Goal: Task Accomplishment & Management: Manage account settings

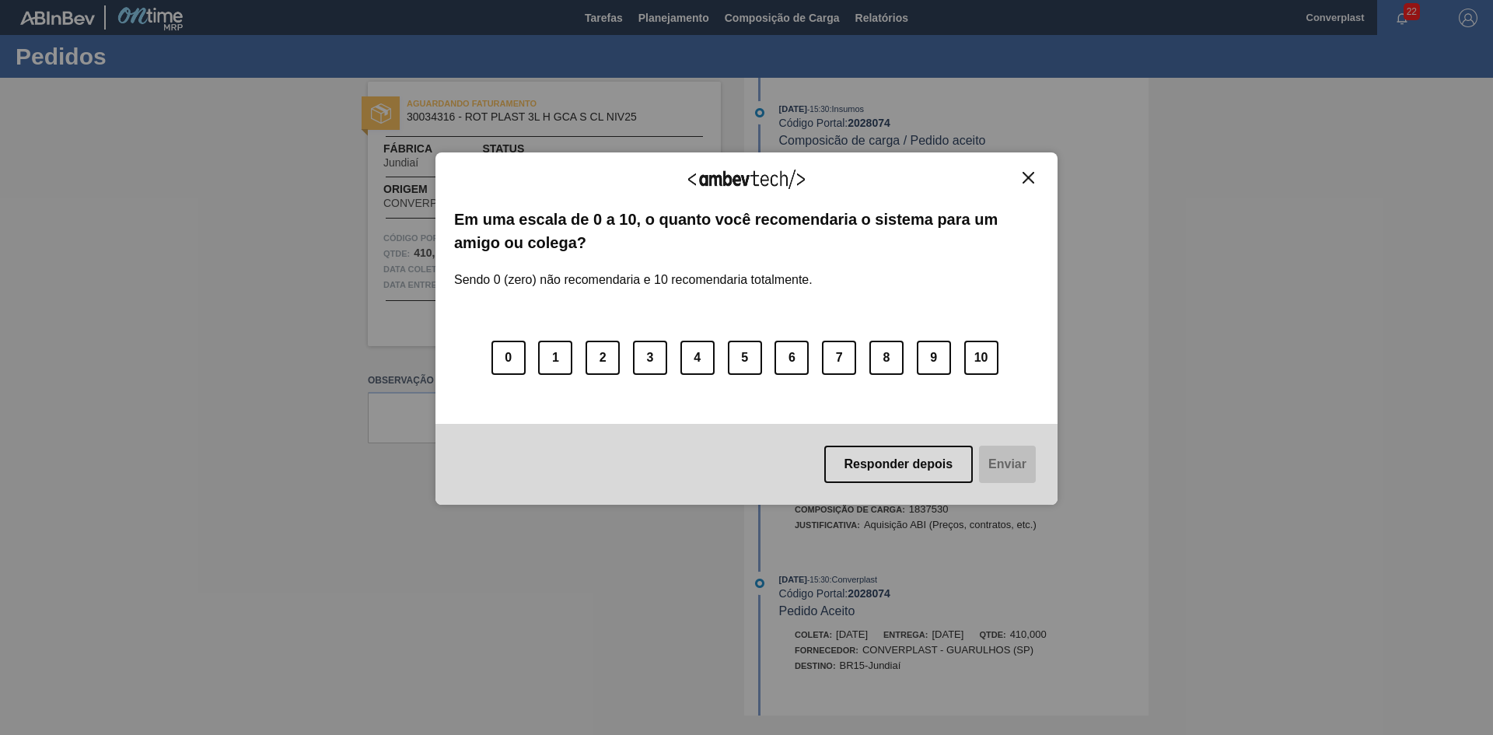
click at [1030, 170] on div "Agradecemos seu feedback! Em uma escala de 0 a 10, o quanto você recomendaria o…" at bounding box center [747, 328] width 622 height 353
click at [1027, 179] on img "Close" at bounding box center [1029, 178] width 12 height 12
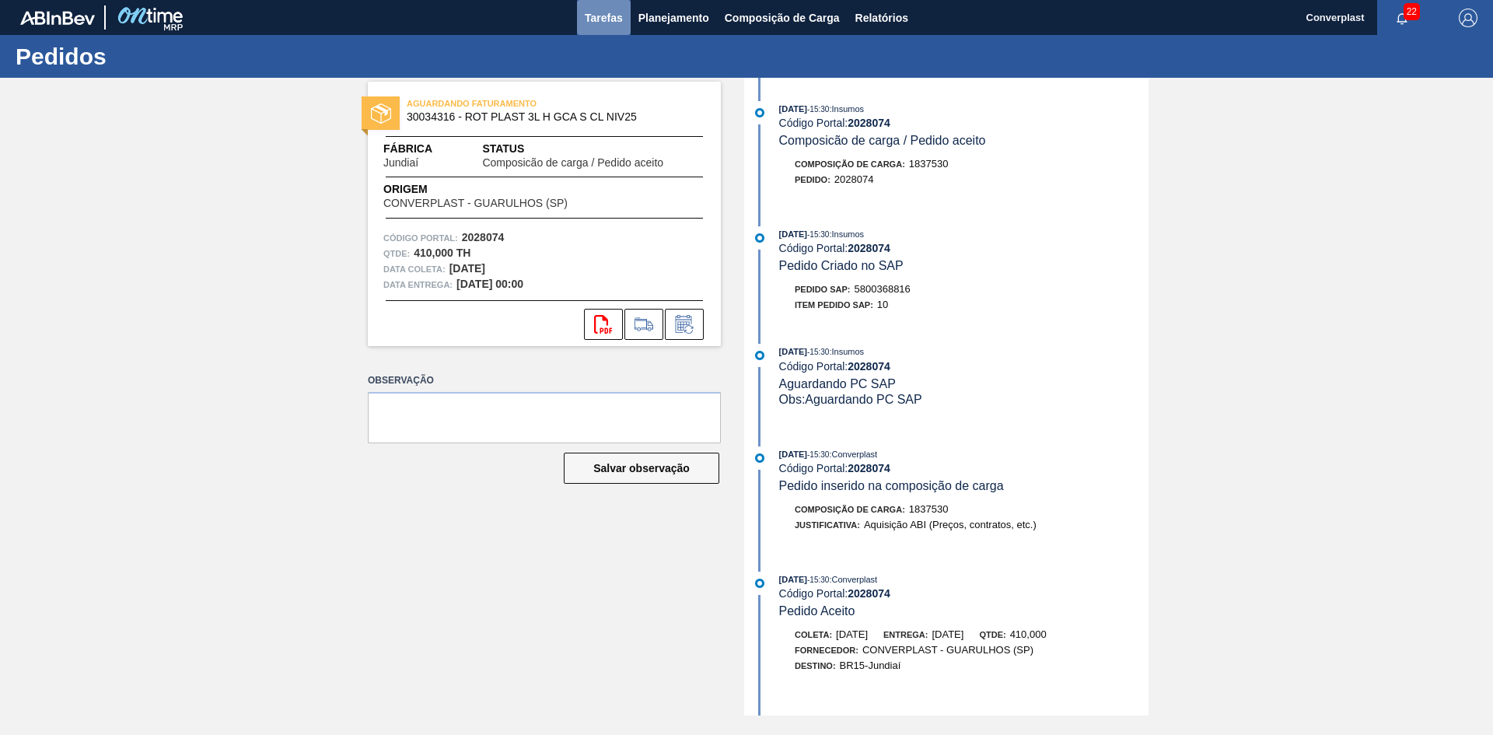
click at [605, 13] on span "Tarefas" at bounding box center [604, 18] width 38 height 19
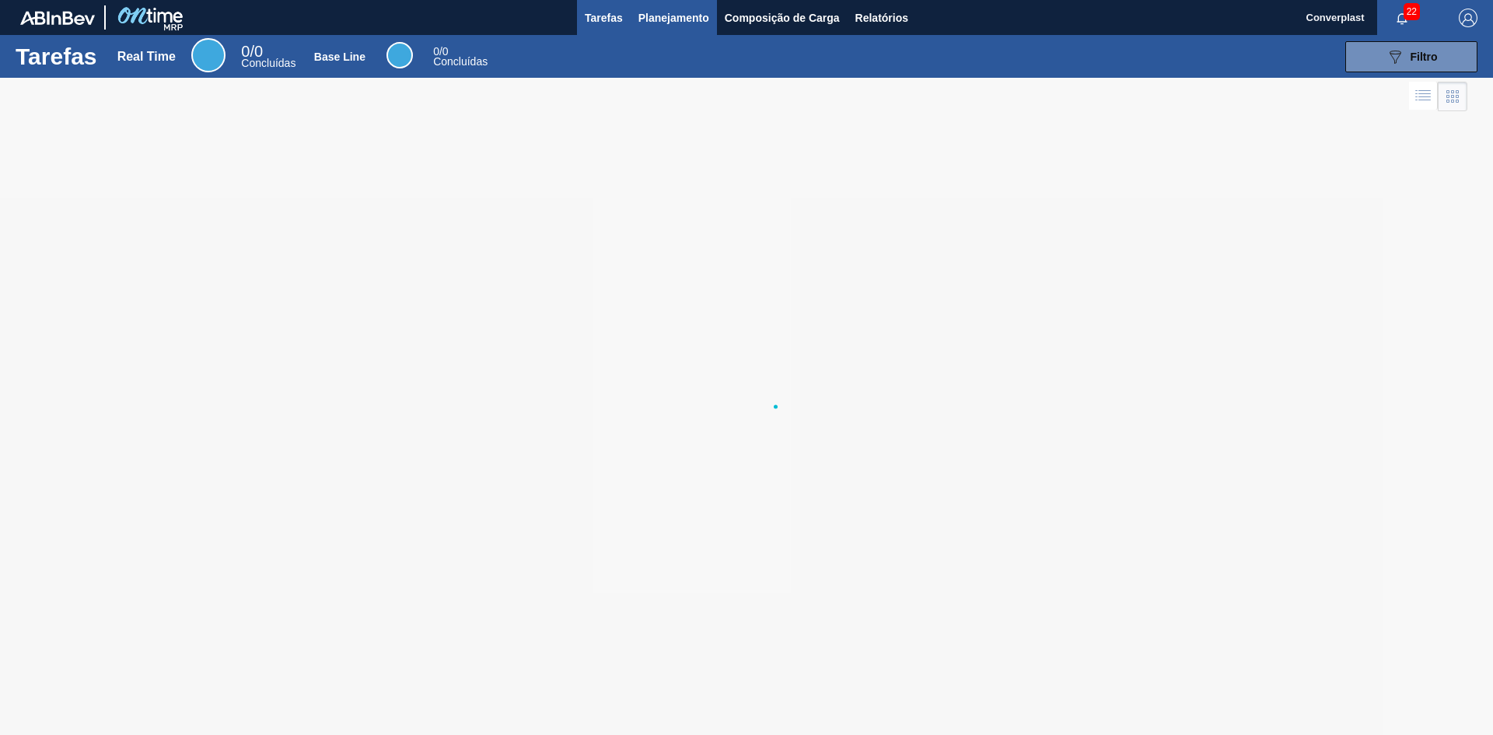
click at [654, 19] on span "Planejamento" at bounding box center [674, 18] width 71 height 19
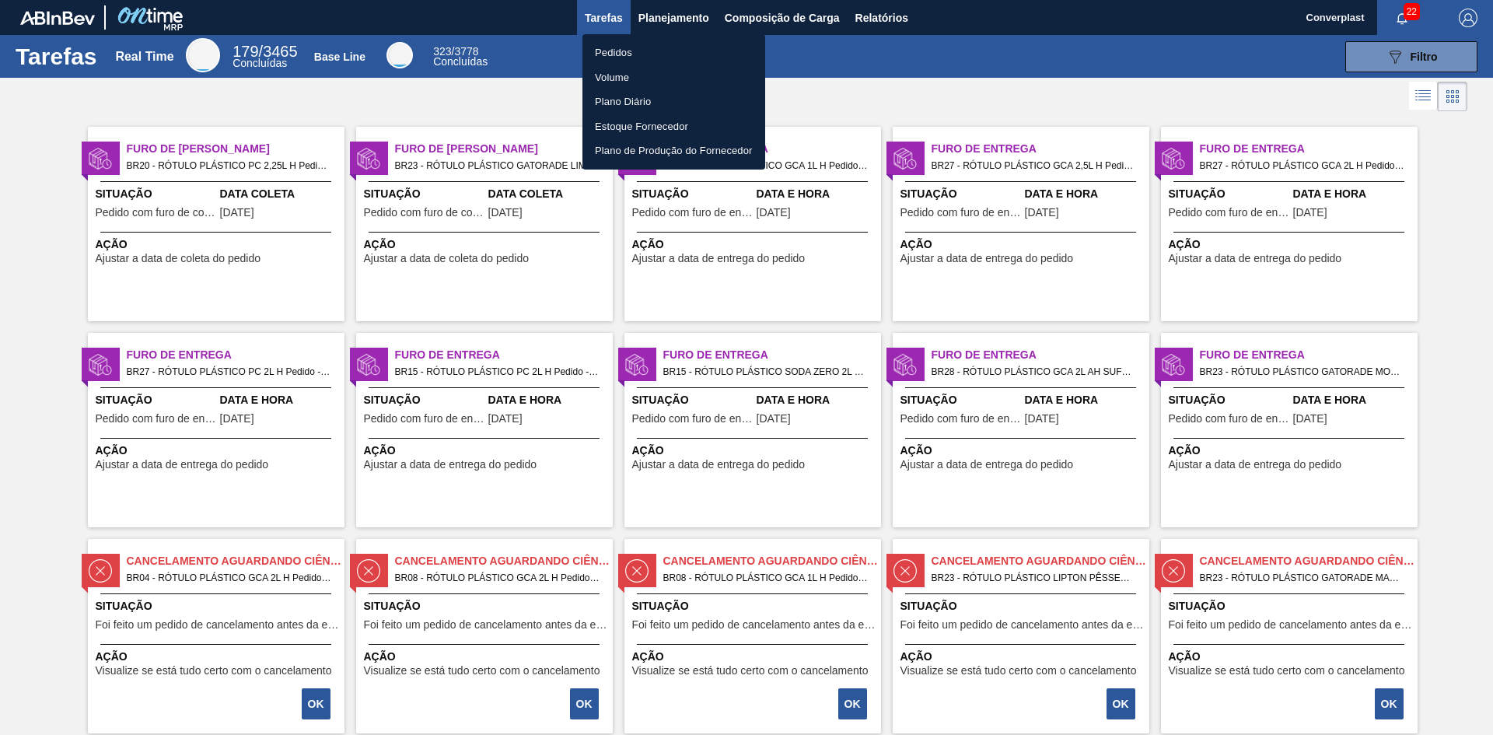
click at [635, 47] on li "Pedidos" at bounding box center [674, 52] width 183 height 25
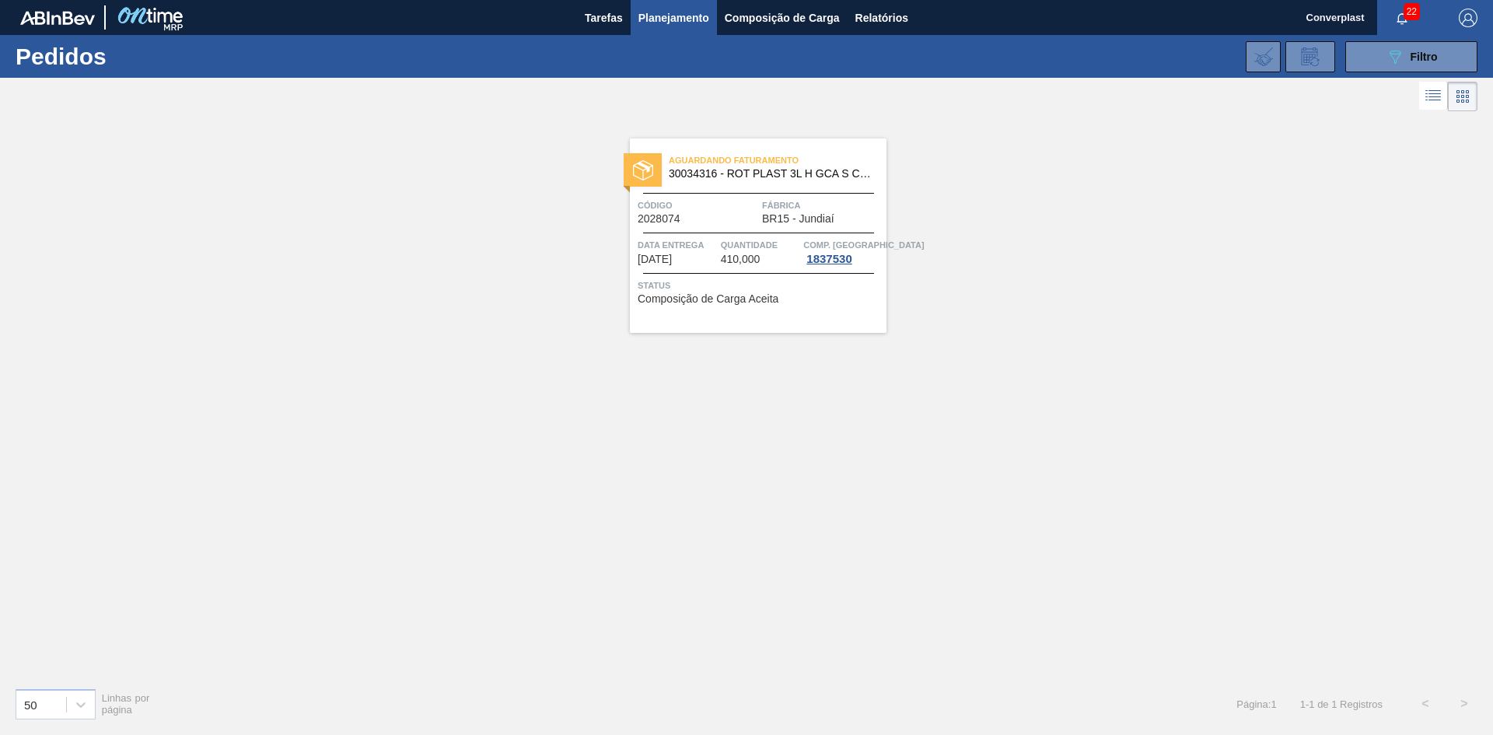
click at [823, 237] on span "Comp. [GEOGRAPHIC_DATA]" at bounding box center [863, 245] width 121 height 16
click at [810, 207] on span "Fábrica" at bounding box center [822, 206] width 121 height 16
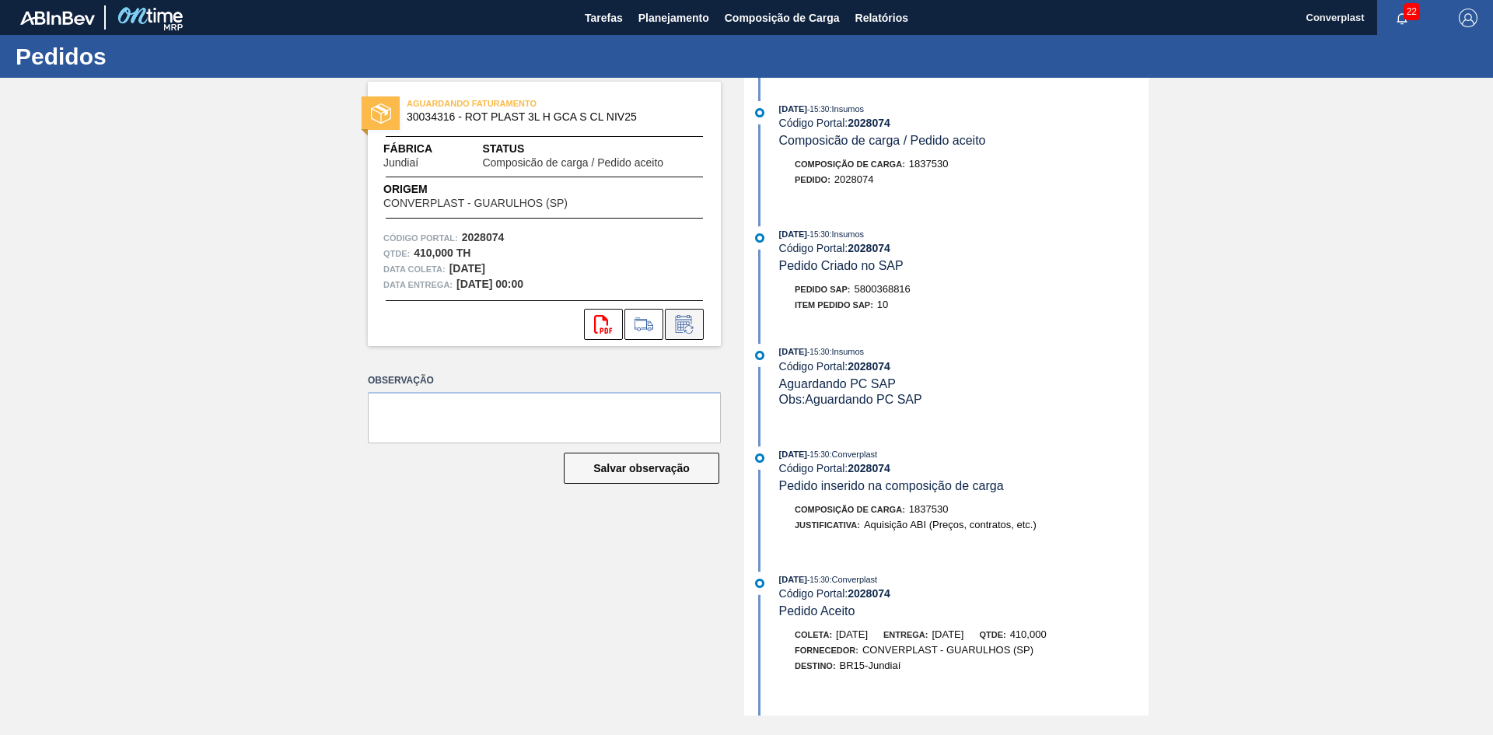
click at [696, 316] on icon at bounding box center [684, 324] width 25 height 19
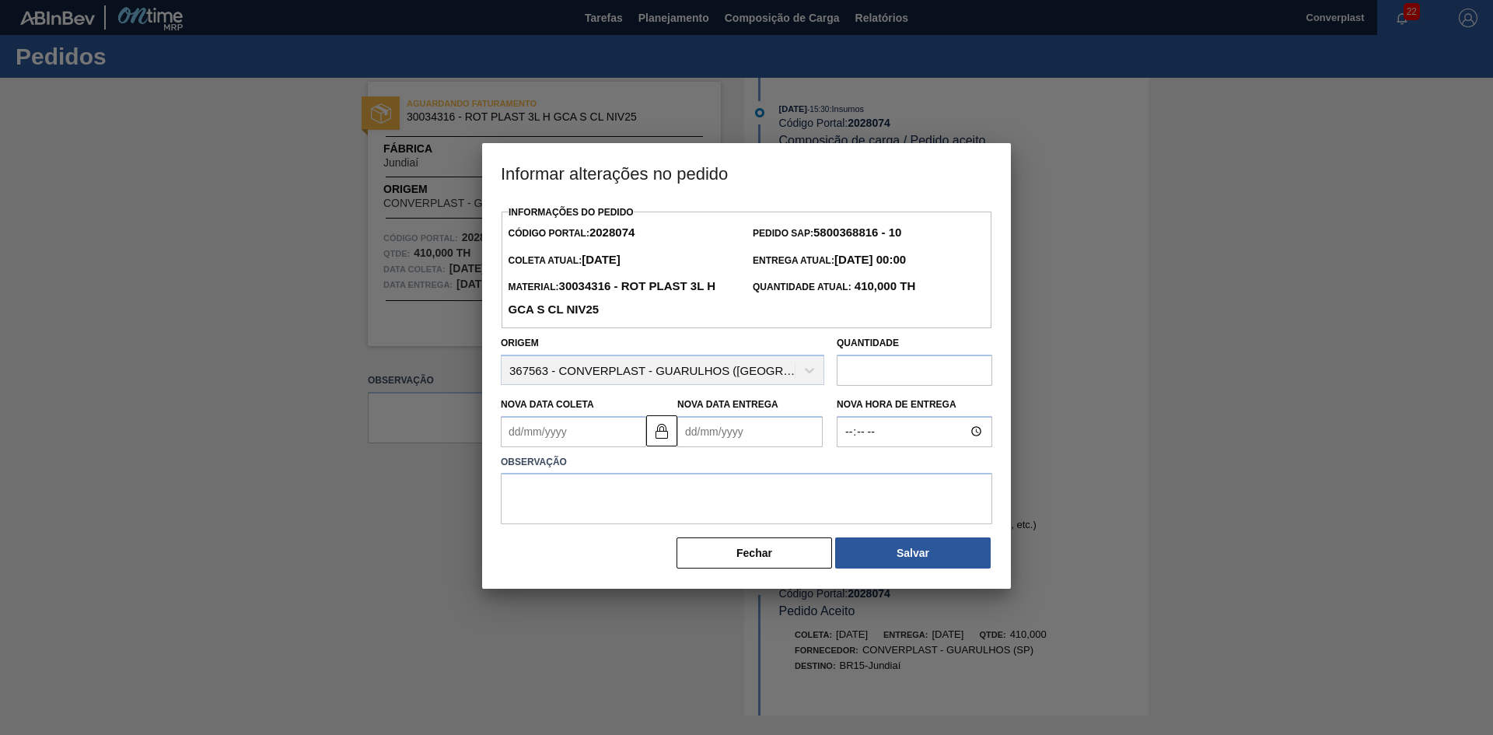
click at [602, 439] on Coleta2028074 "Nova Data Coleta" at bounding box center [573, 431] width 145 height 31
type Coleta2028074 "0"
type Entrega2028074 "[DATE]"
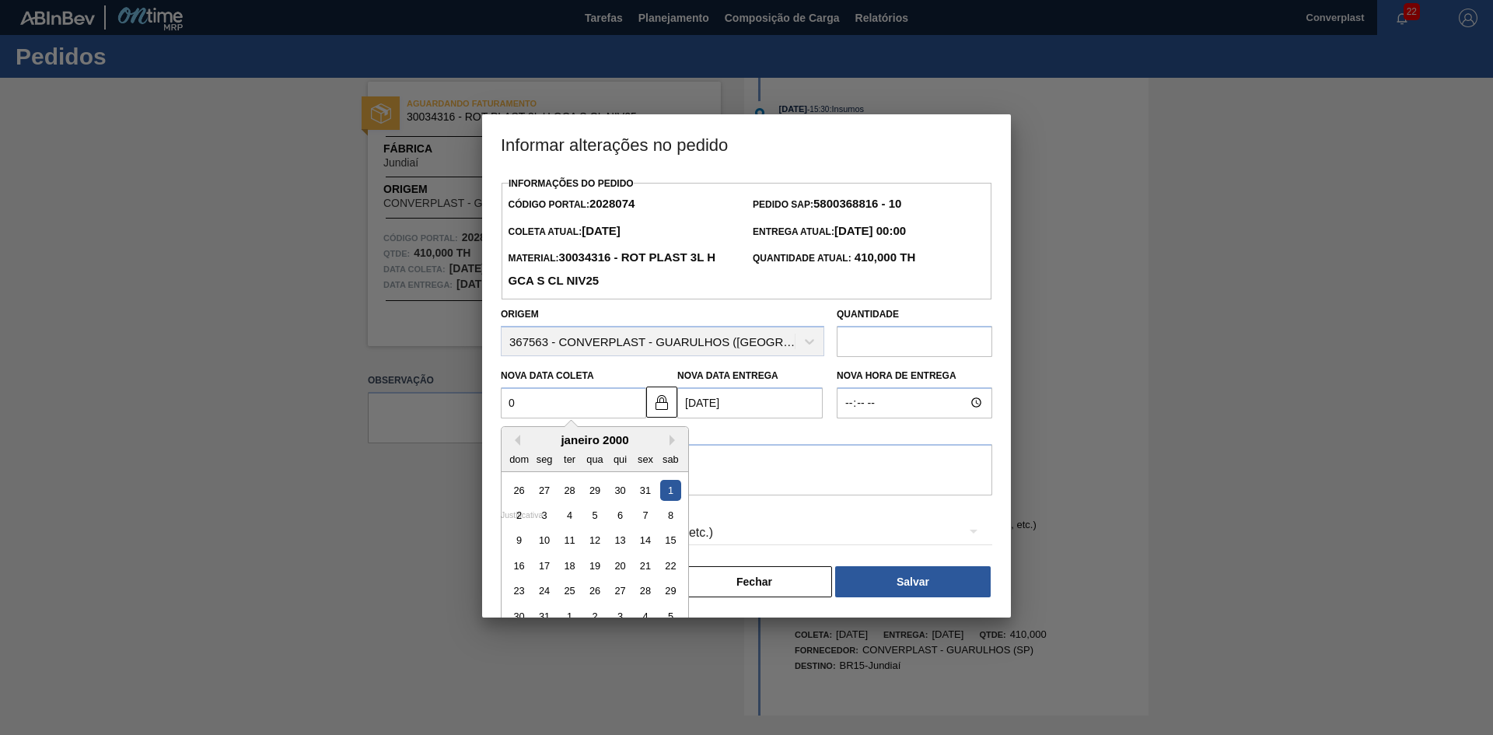
type Coleta2028074 "04"
type Entrega2028074 "[DATE]"
type Coleta2028074 "04/1"
type Entrega2028074 "[DATE]"
type Coleta2028074 "04/10"
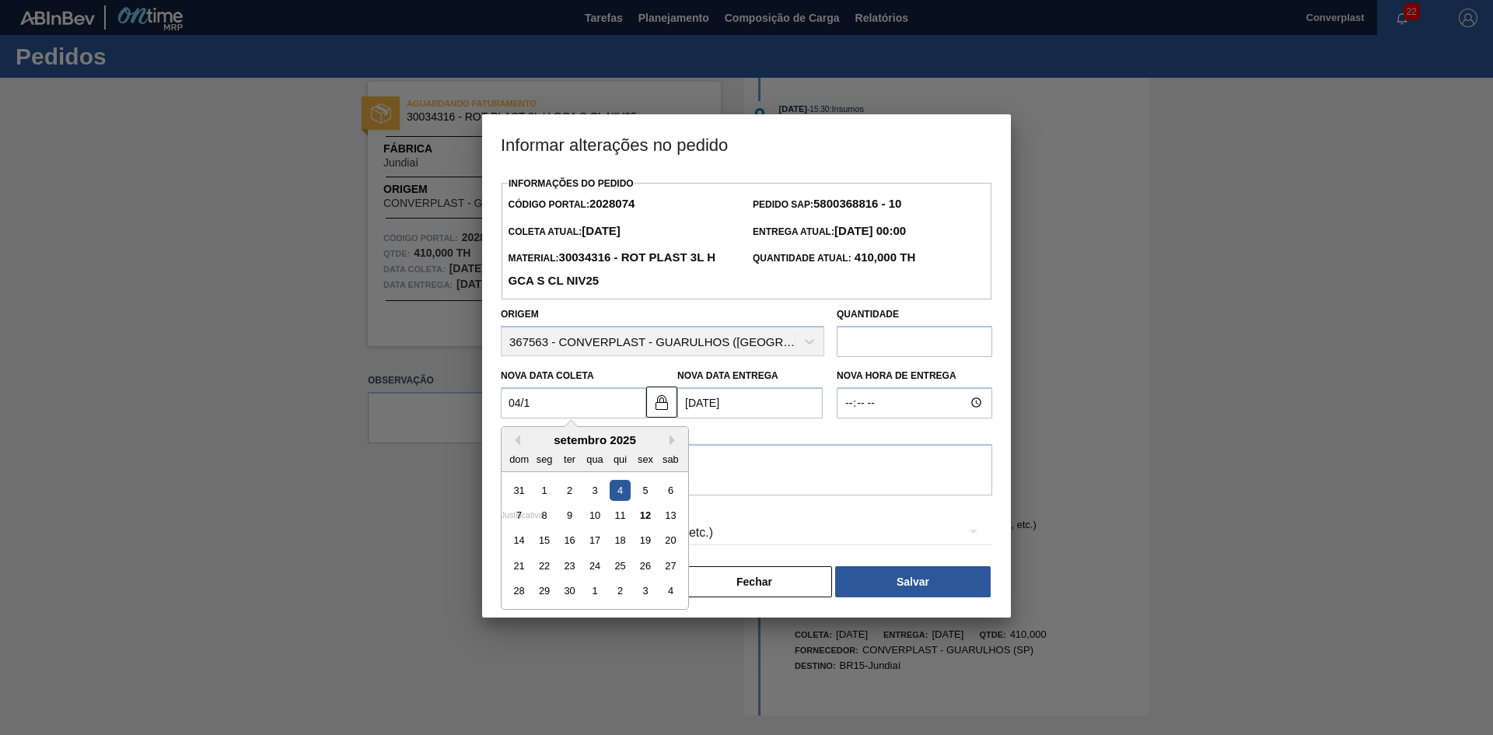
type Entrega2028074 "[DATE]"
click at [671, 491] on div "4" at bounding box center [670, 489] width 21 height 21
type Coleta2028074 "[DATE]"
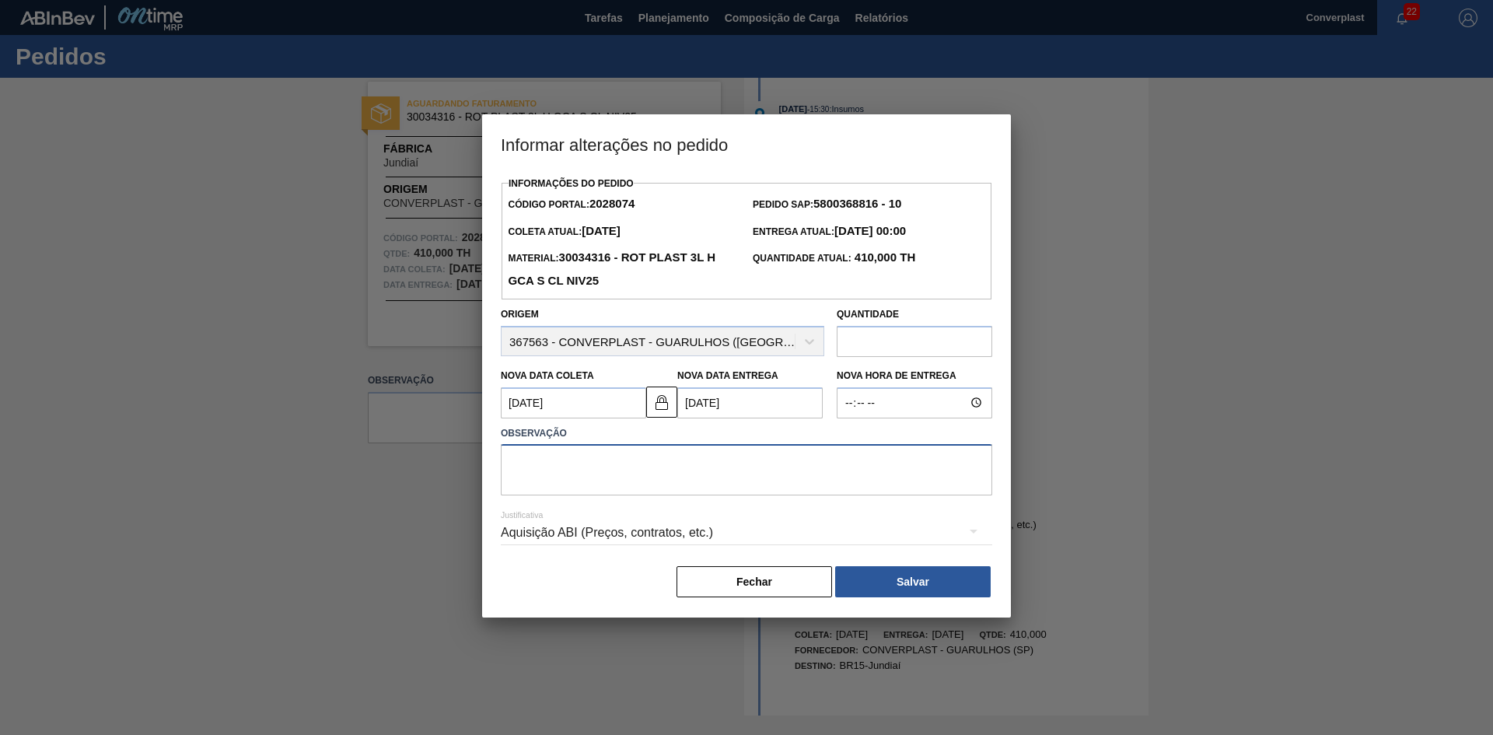
click at [675, 491] on textarea at bounding box center [747, 469] width 492 height 51
type textarea "ajuste data"
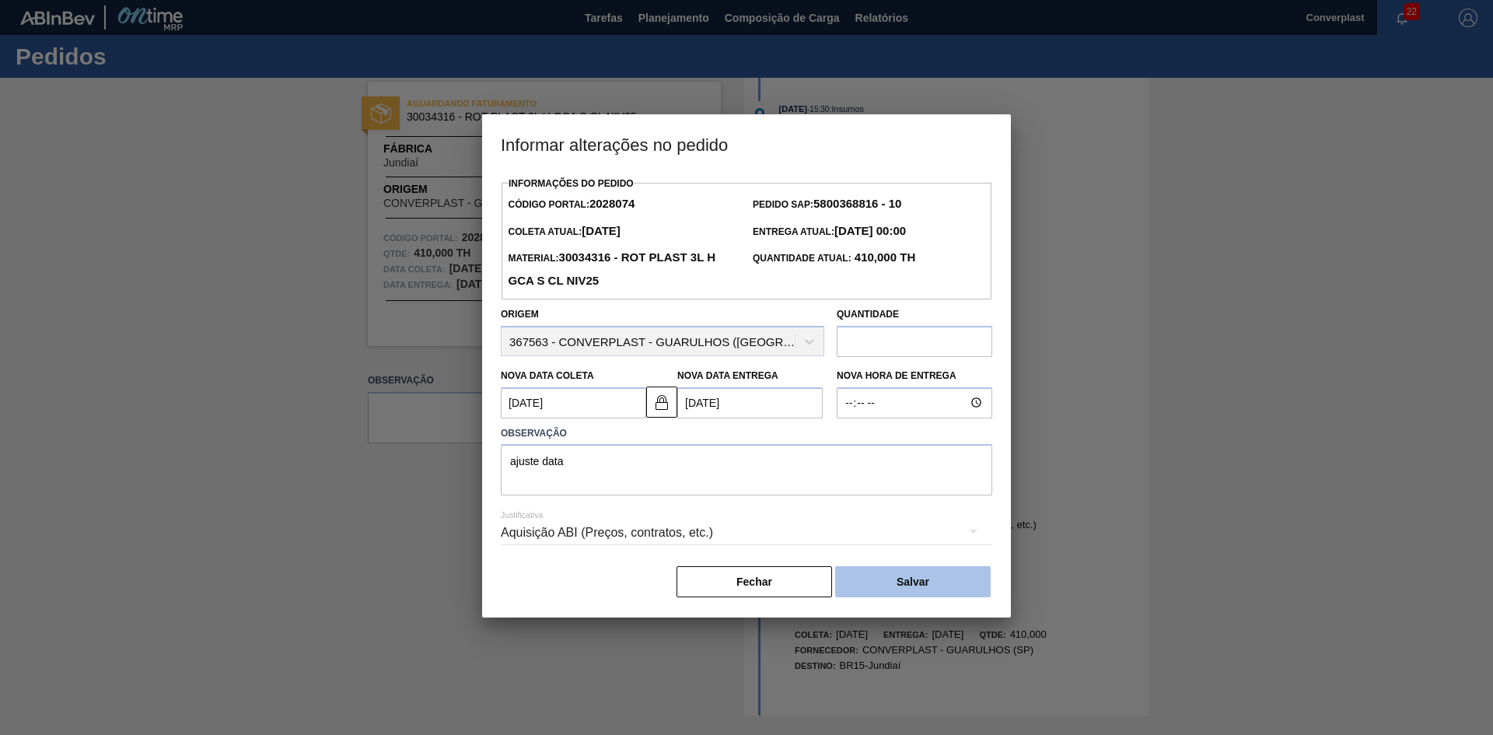
click at [876, 572] on button "Salvar" at bounding box center [913, 581] width 156 height 31
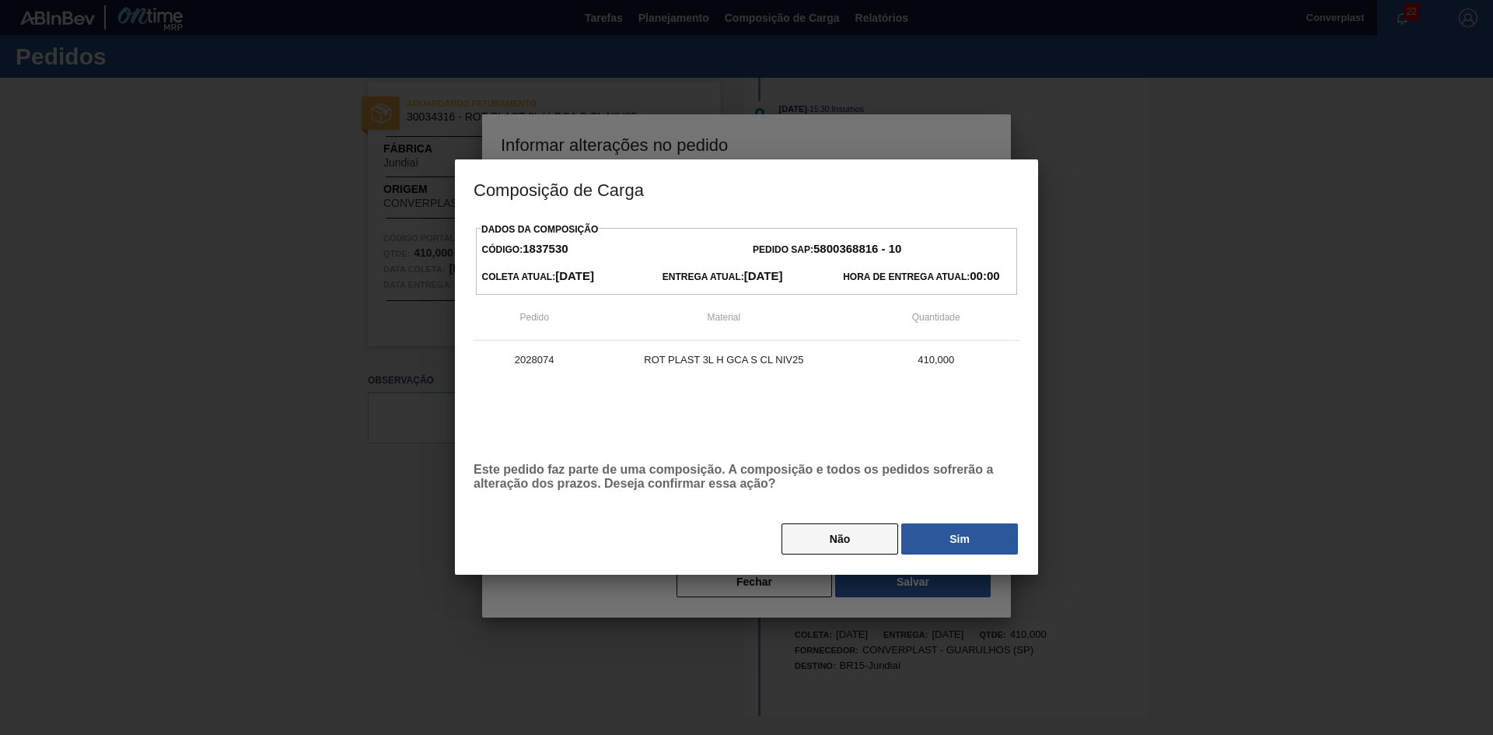
click at [877, 546] on button "Não" at bounding box center [840, 538] width 117 height 31
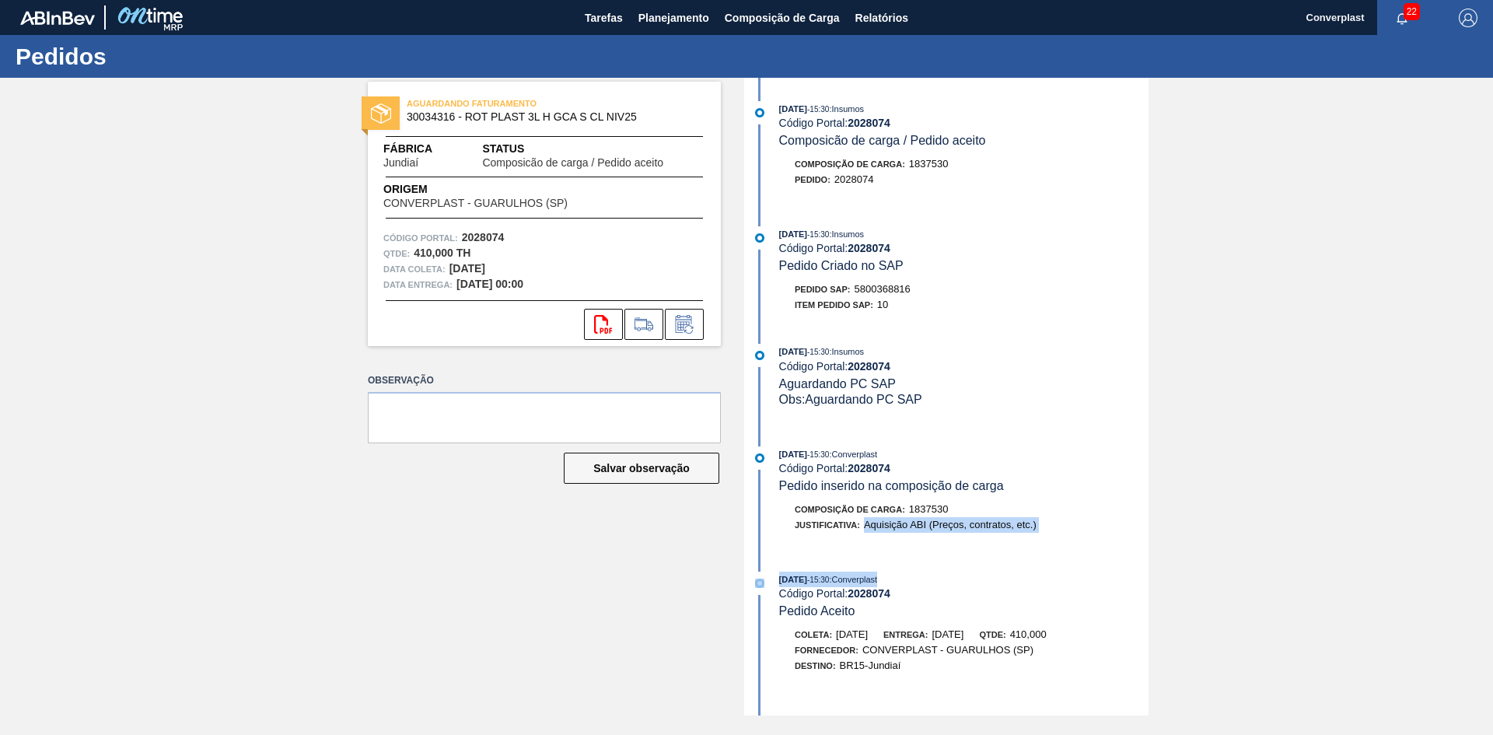
click at [876, 551] on div "[DATE] 15:30 : Insumos Código Portal: 2028074 Composicão de carga / Pedido acei…" at bounding box center [948, 397] width 401 height 638
click at [680, 322] on icon at bounding box center [684, 324] width 25 height 19
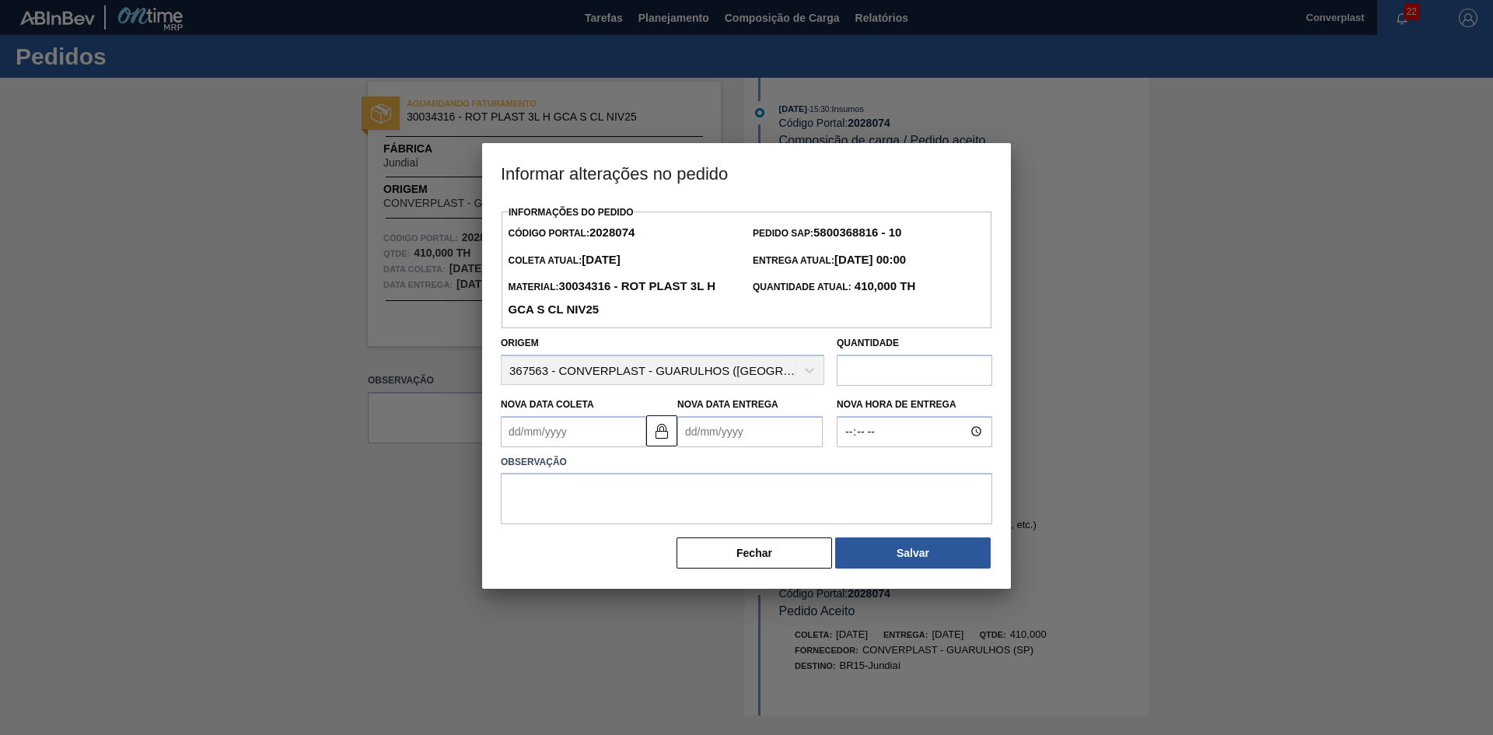
click at [555, 439] on Coleta2028074 "Nova Data Coleta" at bounding box center [573, 431] width 145 height 31
click at [536, 430] on Coleta2028074 "Nova Data Coleta" at bounding box center [573, 431] width 145 height 31
type Coleta2028074 "0"
type Entrega2028074 "[DATE]"
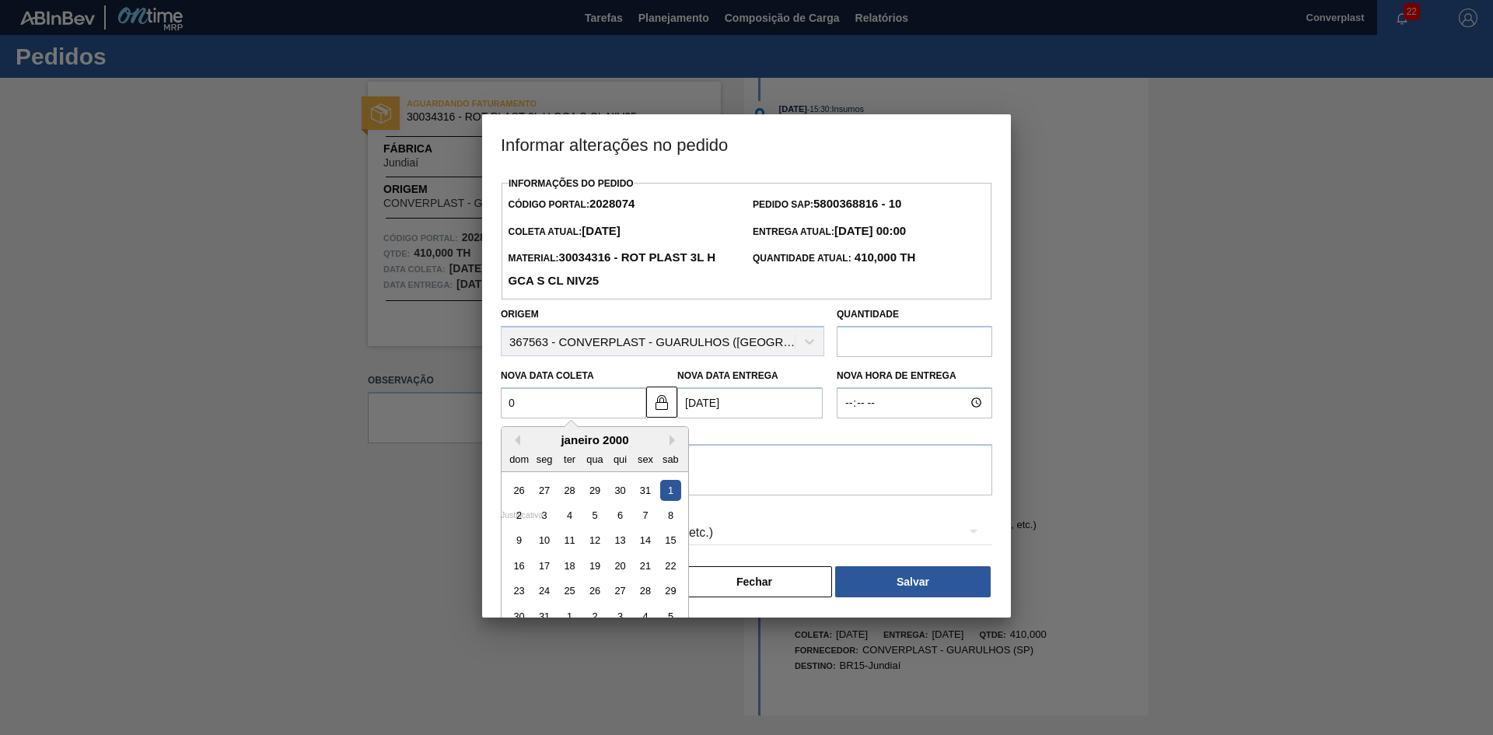
type Coleta2028074 "04"
type Entrega2028074 "[DATE]"
type Coleta2028074 "[DATE]"
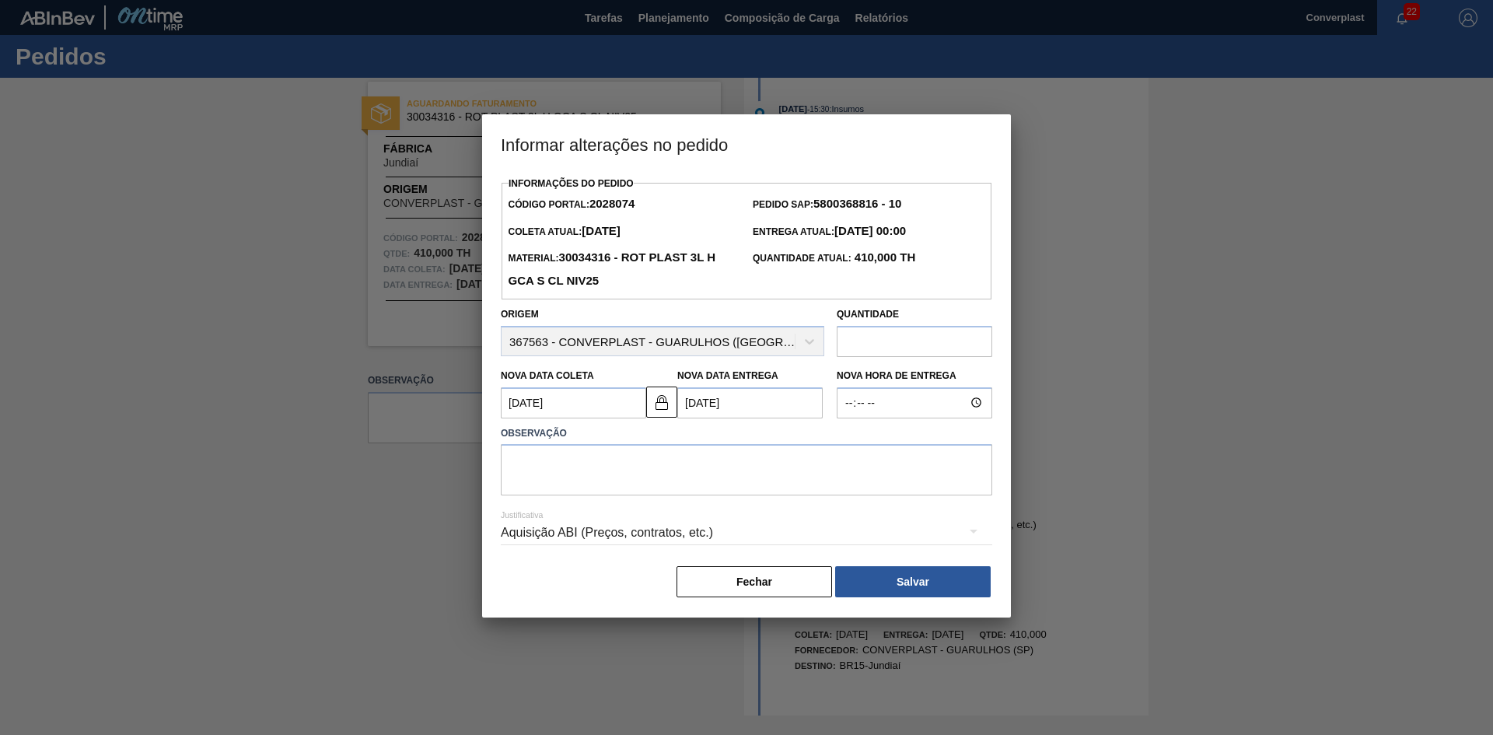
click at [334, 486] on div at bounding box center [746, 367] width 1493 height 735
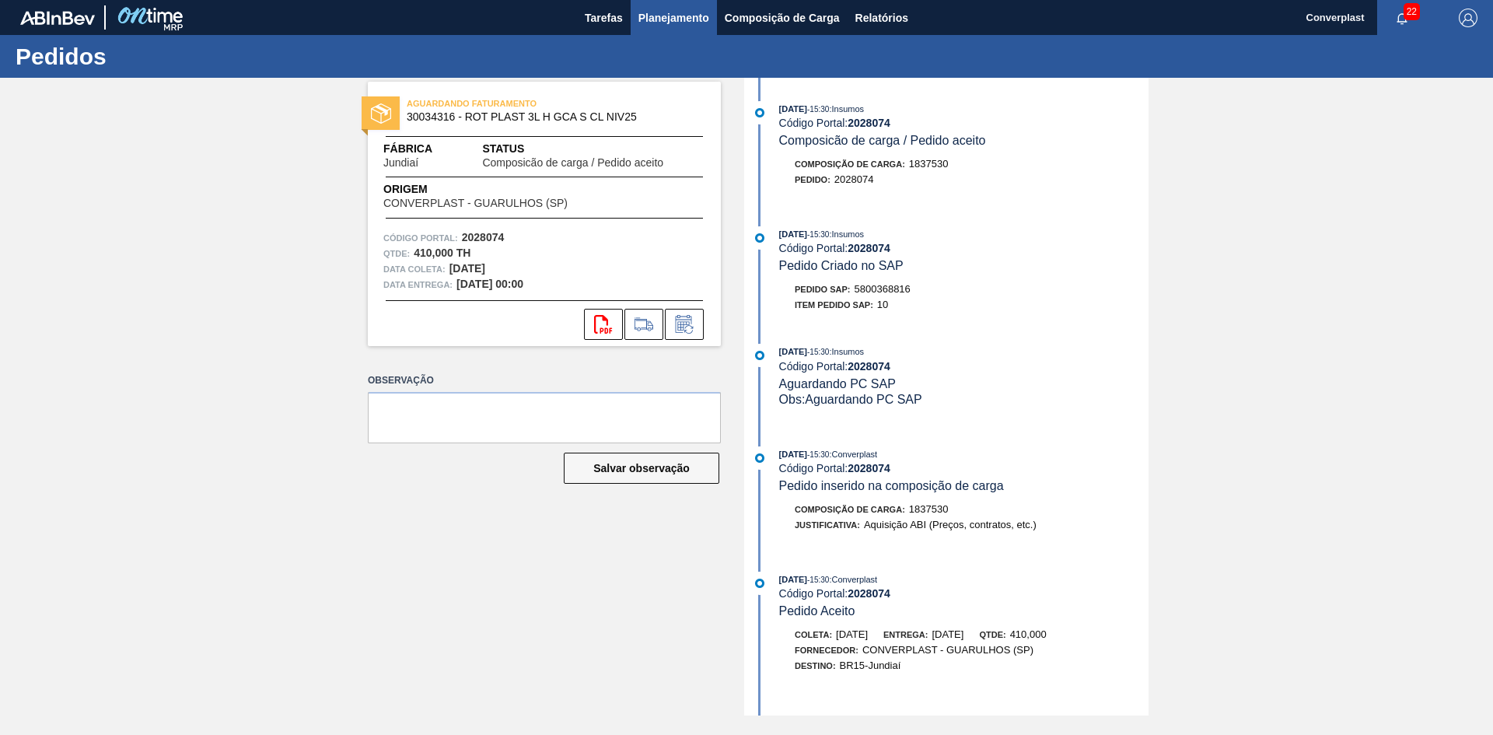
click at [667, 11] on span "Planejamento" at bounding box center [674, 18] width 71 height 19
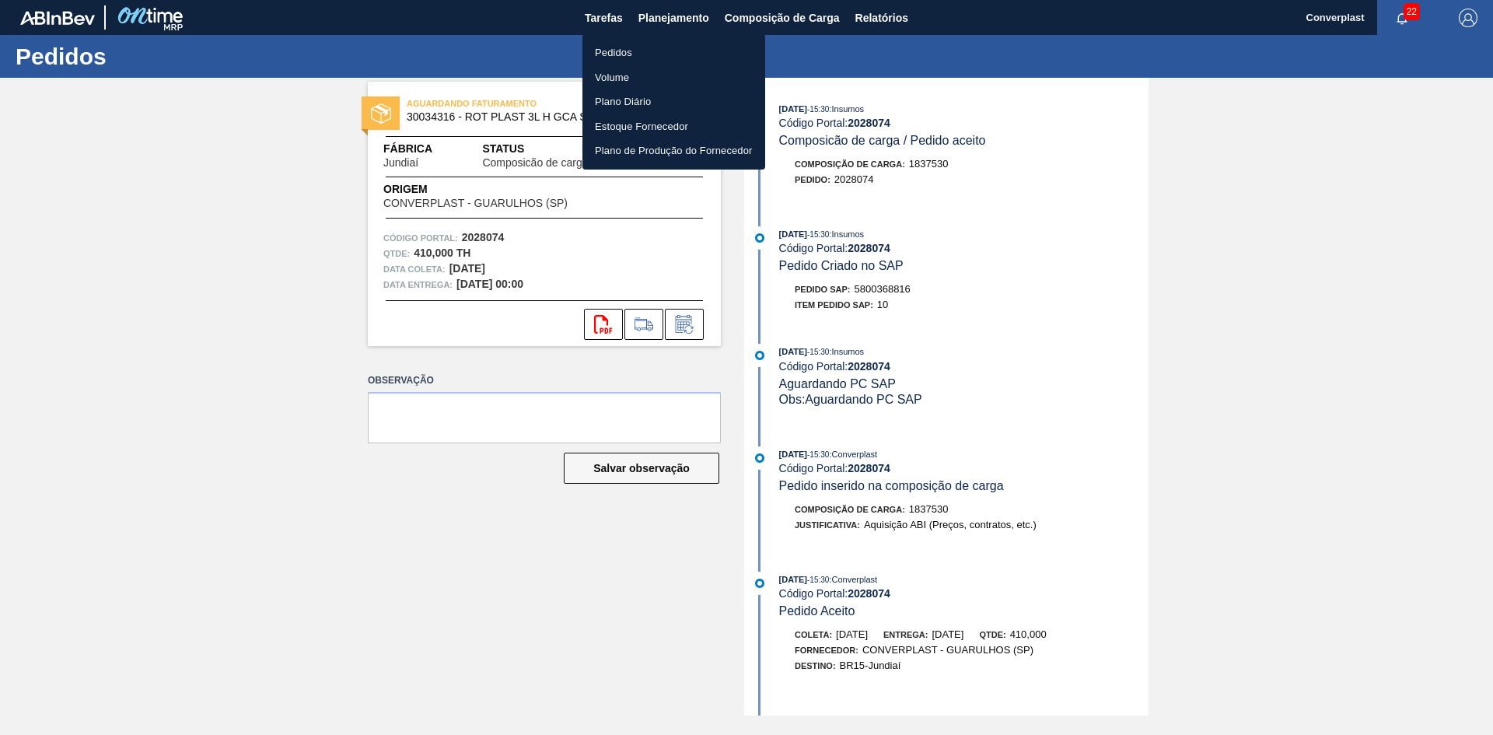
click at [654, 46] on li "Pedidos" at bounding box center [674, 52] width 183 height 25
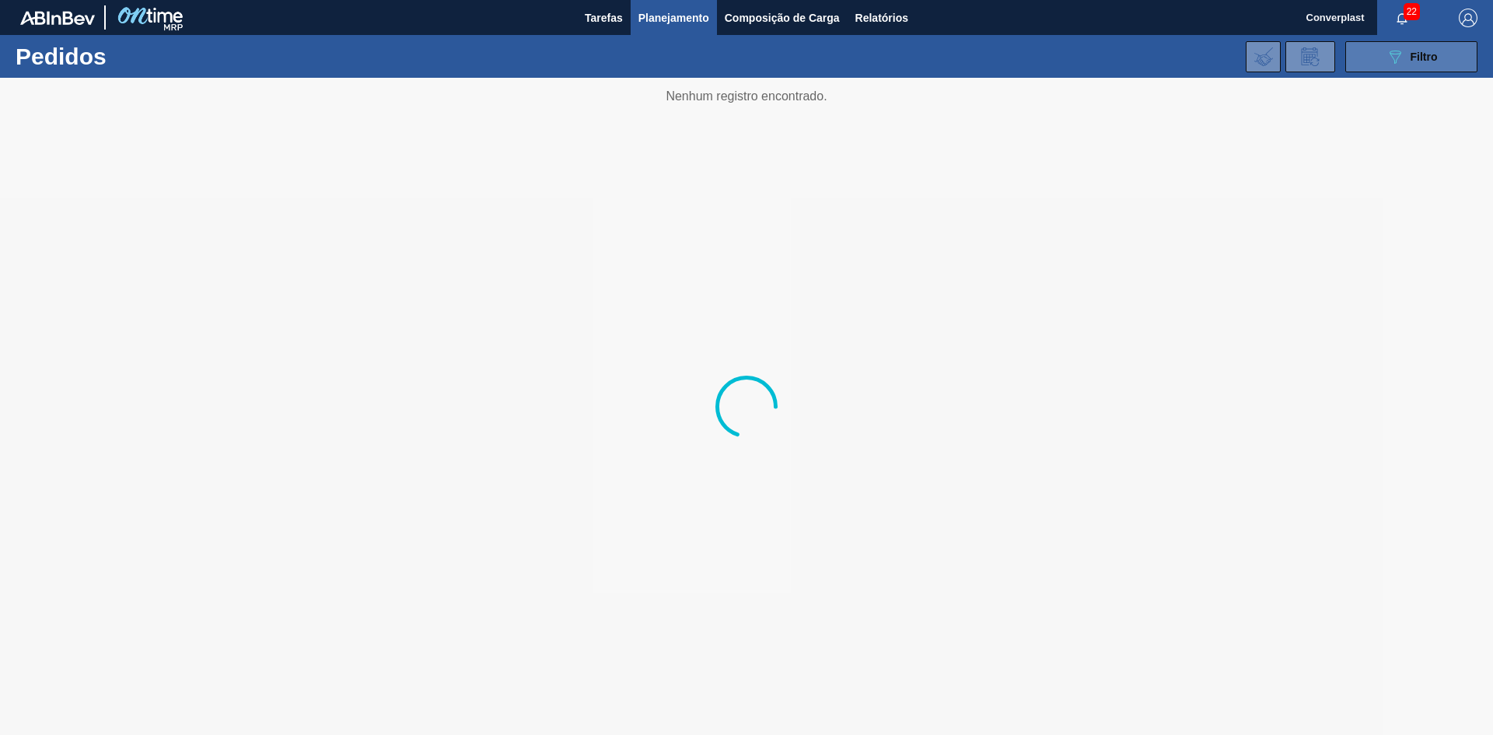
click at [1369, 48] on button "089F7B8B-B2A5-4AFE-B5C0-19BA573D28AC Filtro" at bounding box center [1411, 56] width 132 height 31
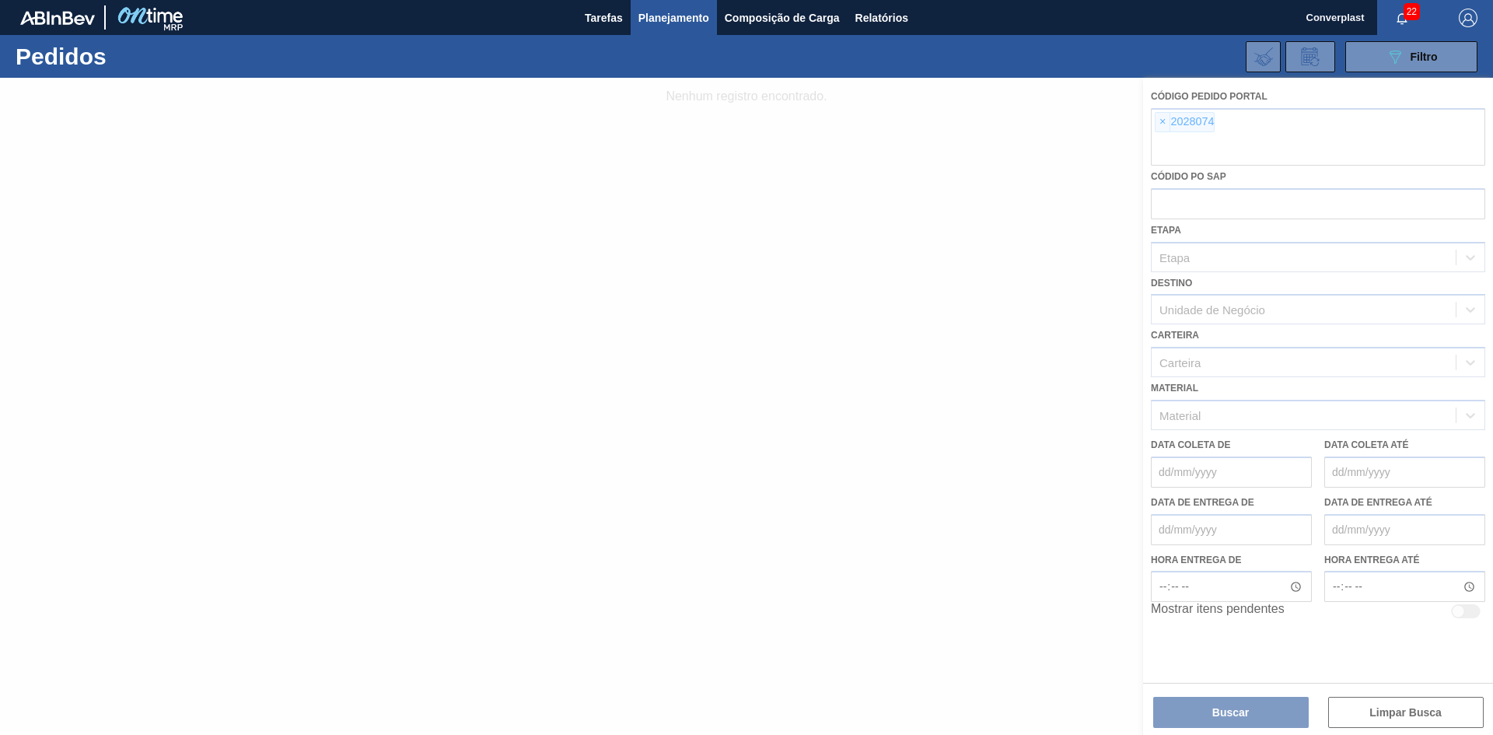
click at [1159, 129] on div at bounding box center [746, 406] width 1493 height 657
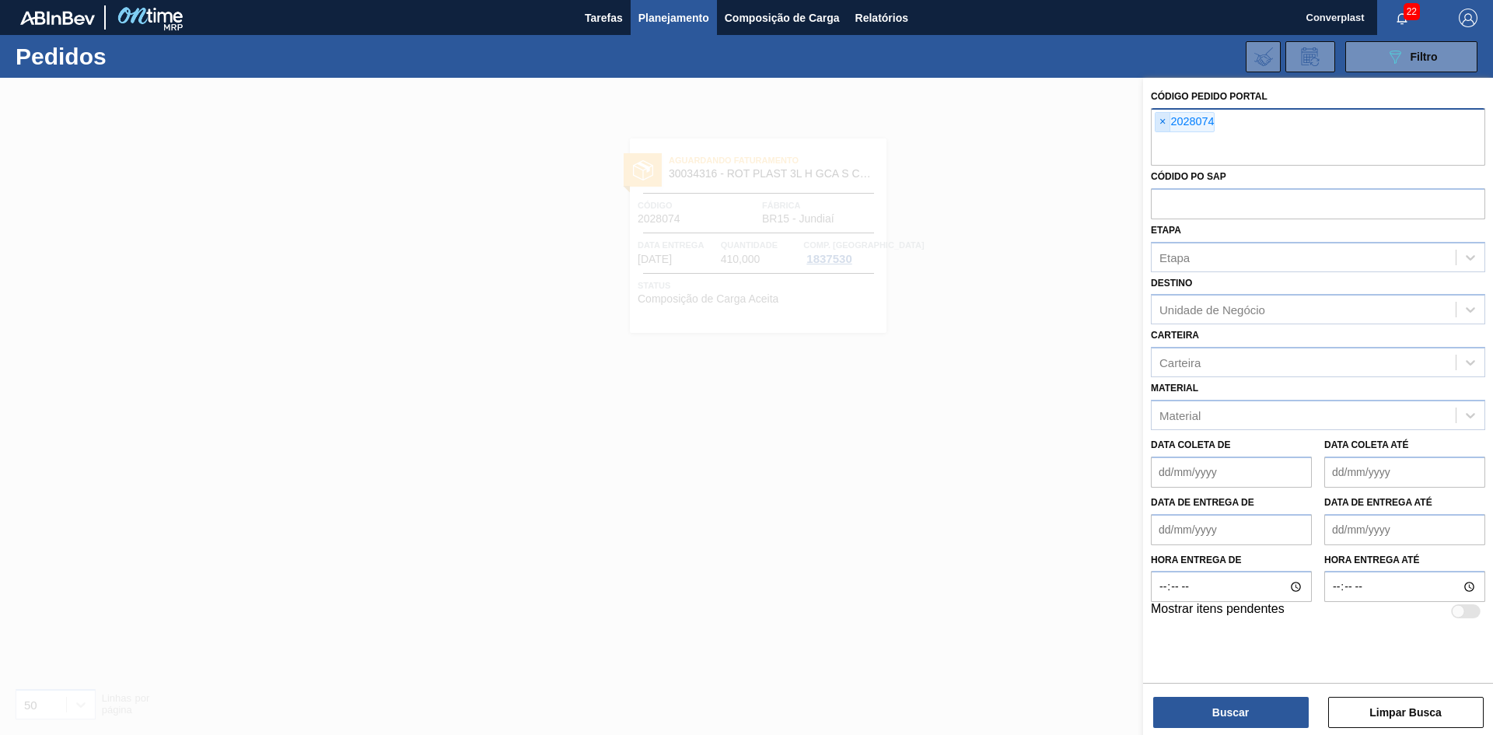
click at [1159, 124] on span "×" at bounding box center [1163, 122] width 15 height 19
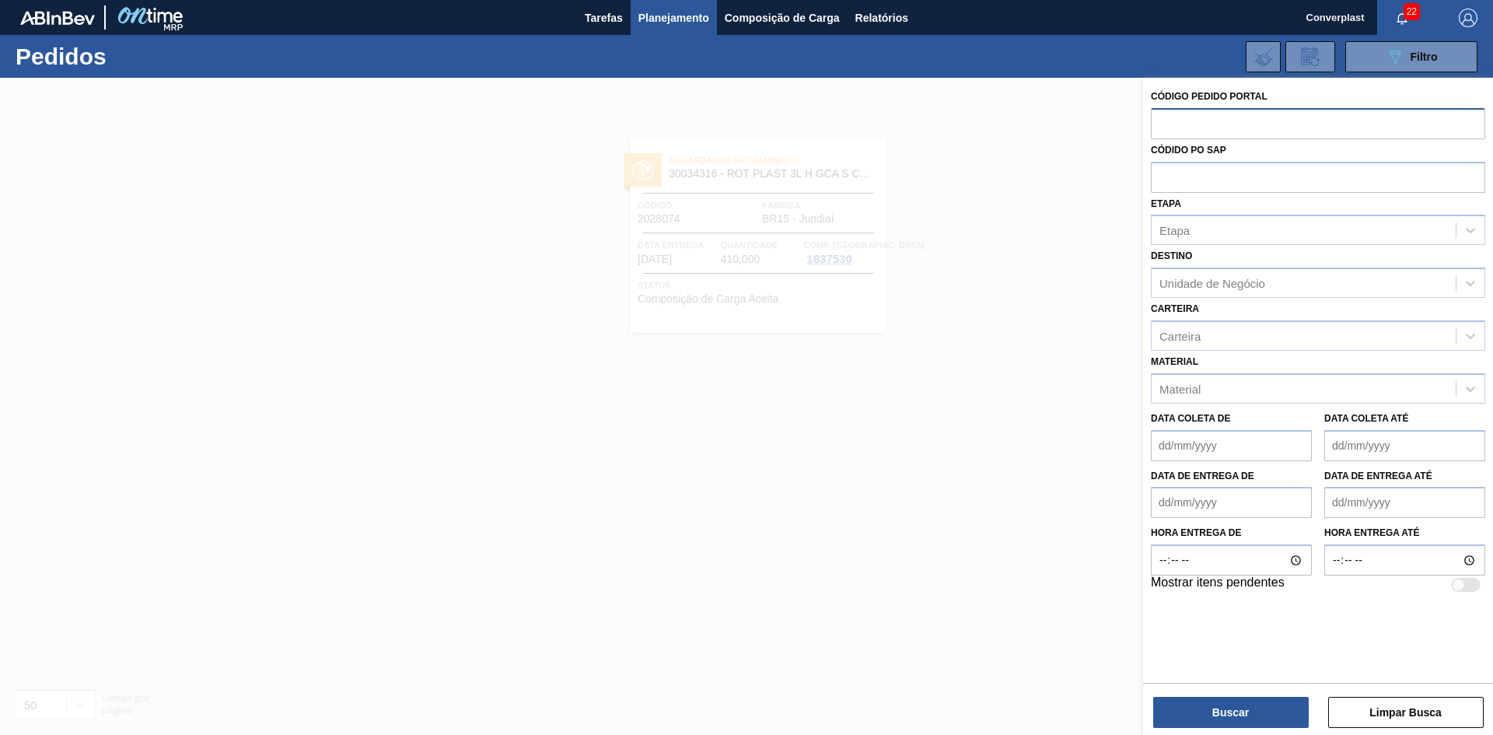
paste input "2027042"
type input "2027042"
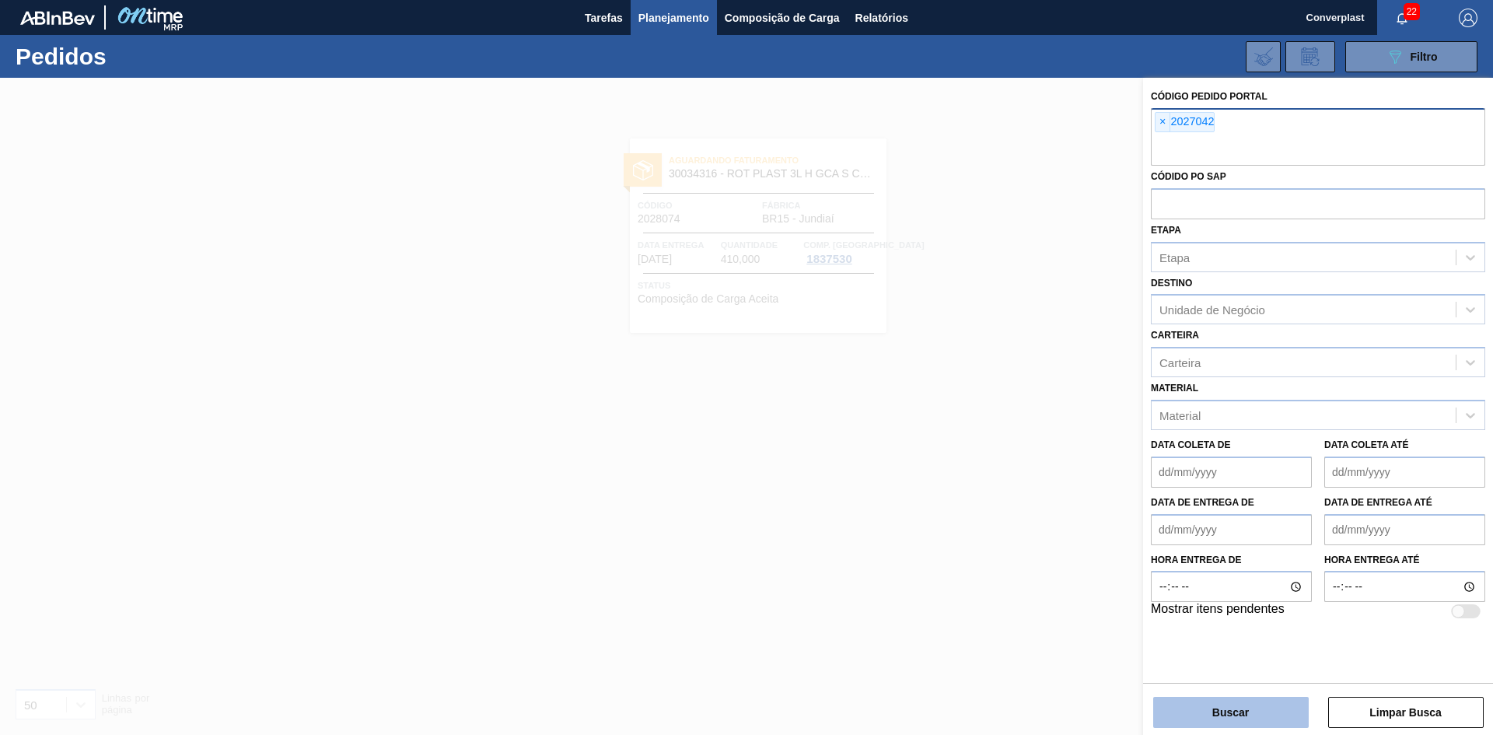
click at [1260, 709] on button "Buscar" at bounding box center [1231, 712] width 156 height 31
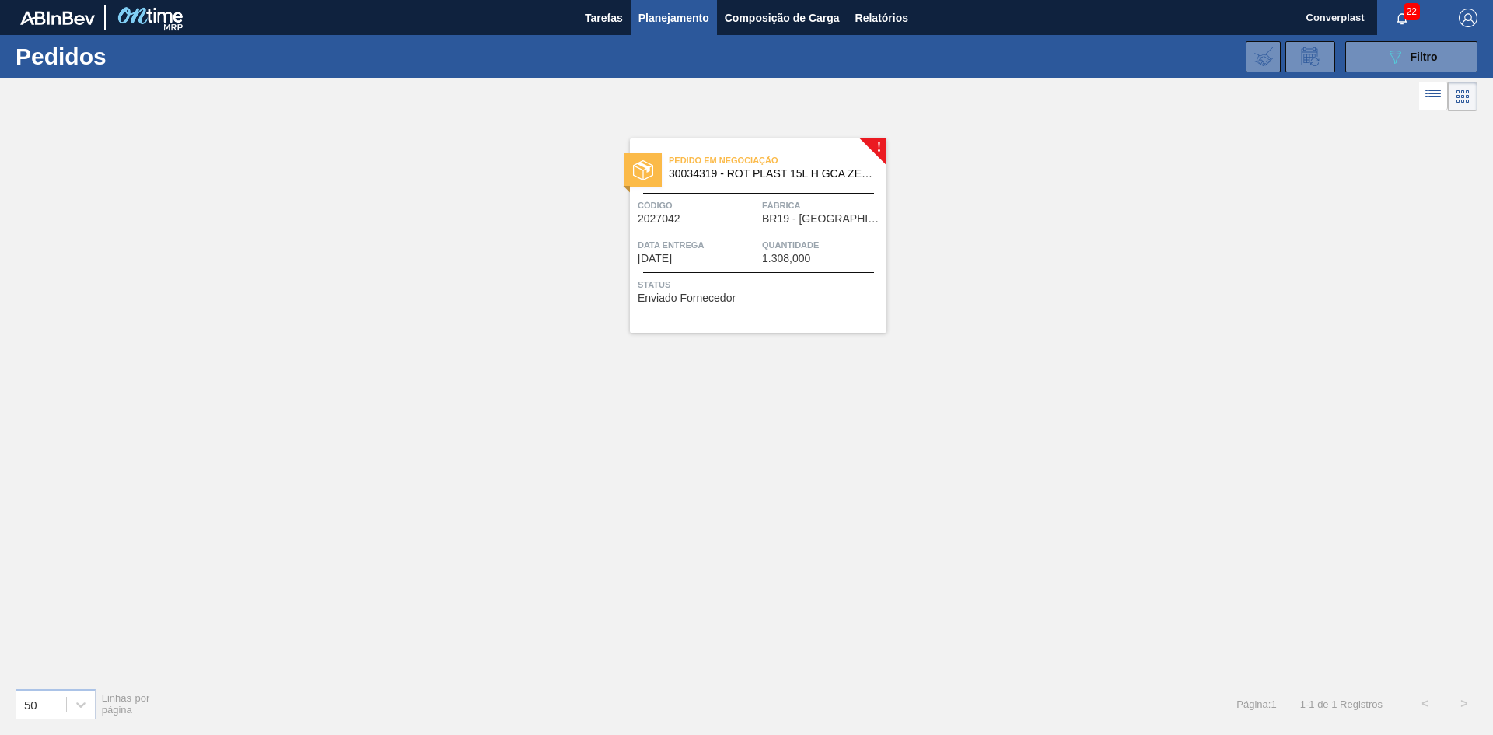
click at [815, 268] on div "Pedido em Negociação 30034319 - ROT PLAST 15L H GCA ZERO S CL NIV25 Código 2027…" at bounding box center [758, 235] width 257 height 194
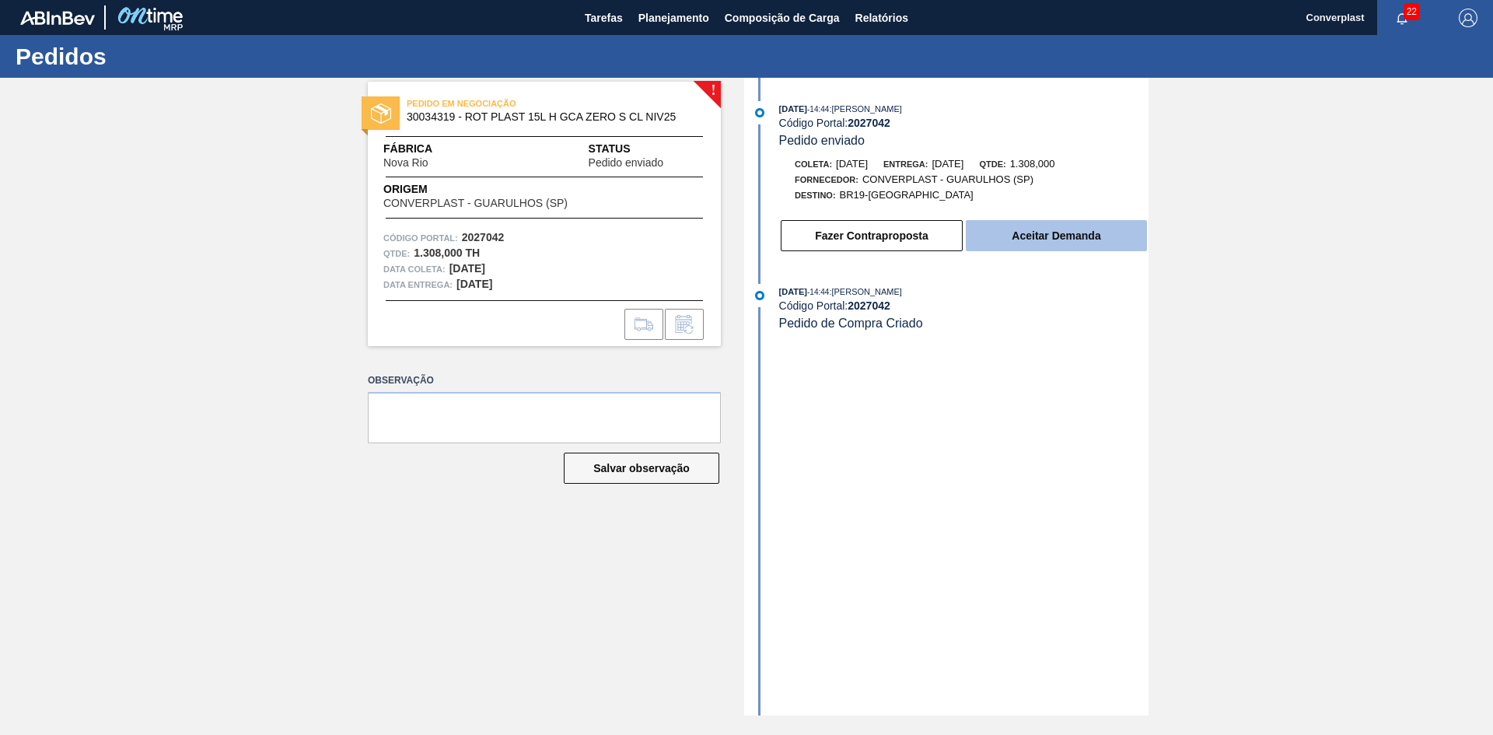
click at [1044, 242] on button "Aceitar Demanda" at bounding box center [1056, 235] width 181 height 31
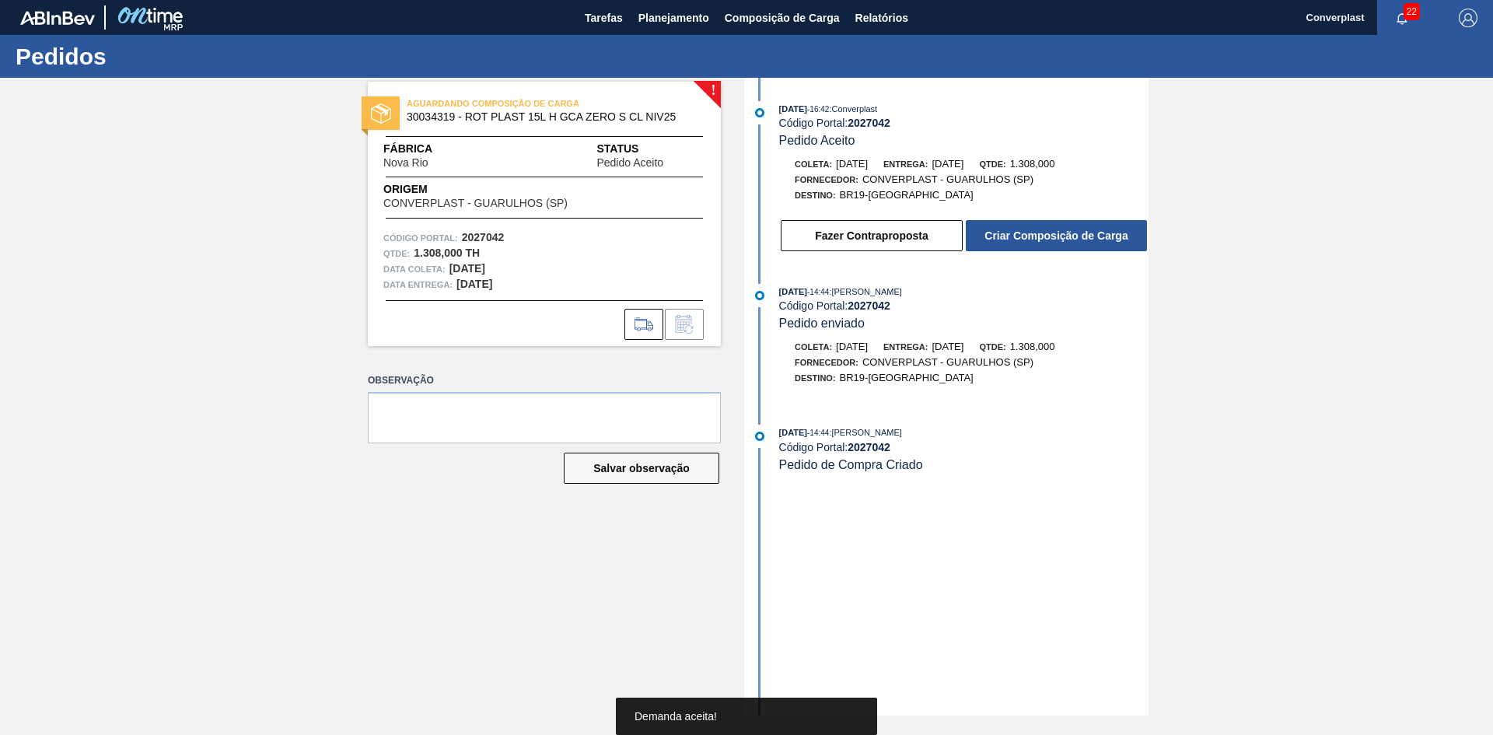
click at [1044, 230] on button "Criar Composição de Carga" at bounding box center [1056, 235] width 181 height 31
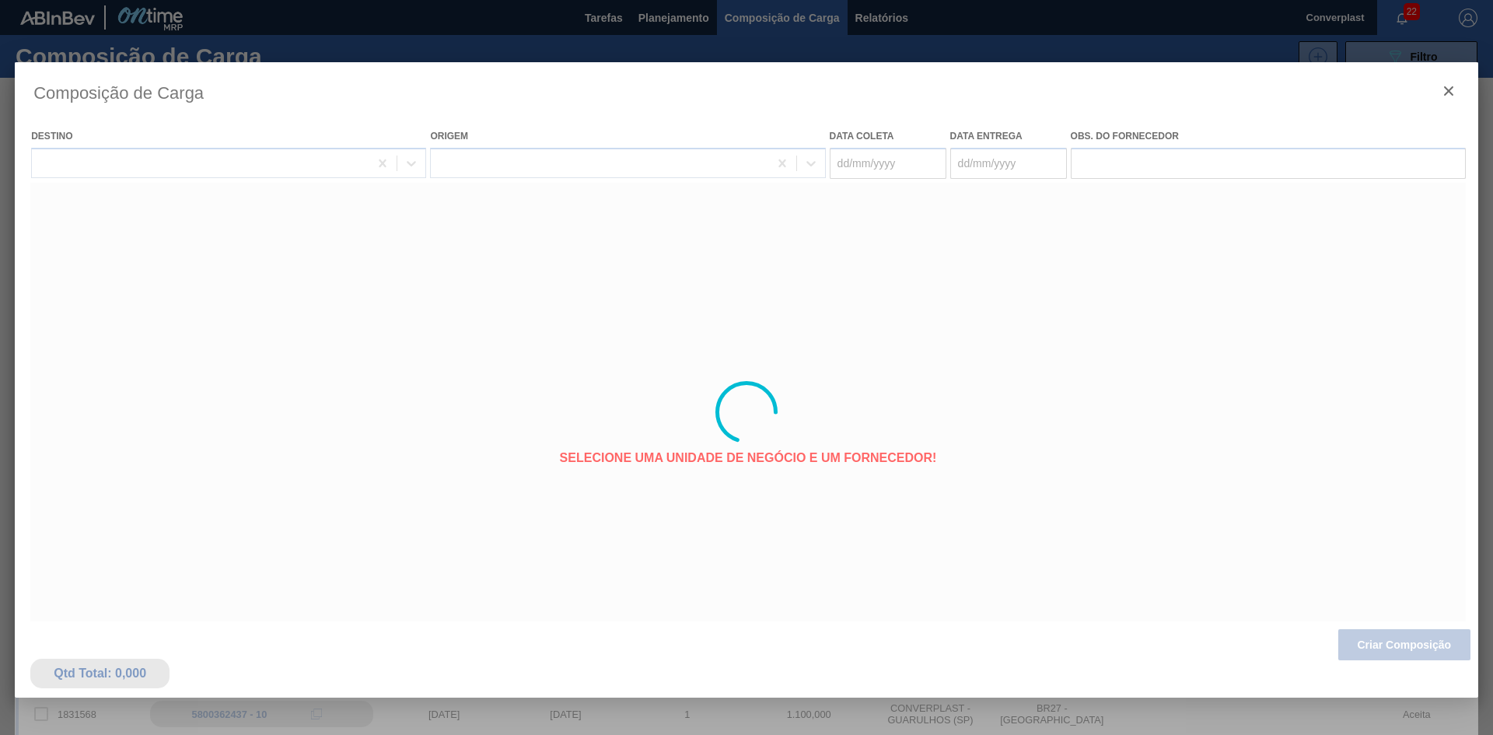
type coleta "[DATE]"
type entrega "[DATE]"
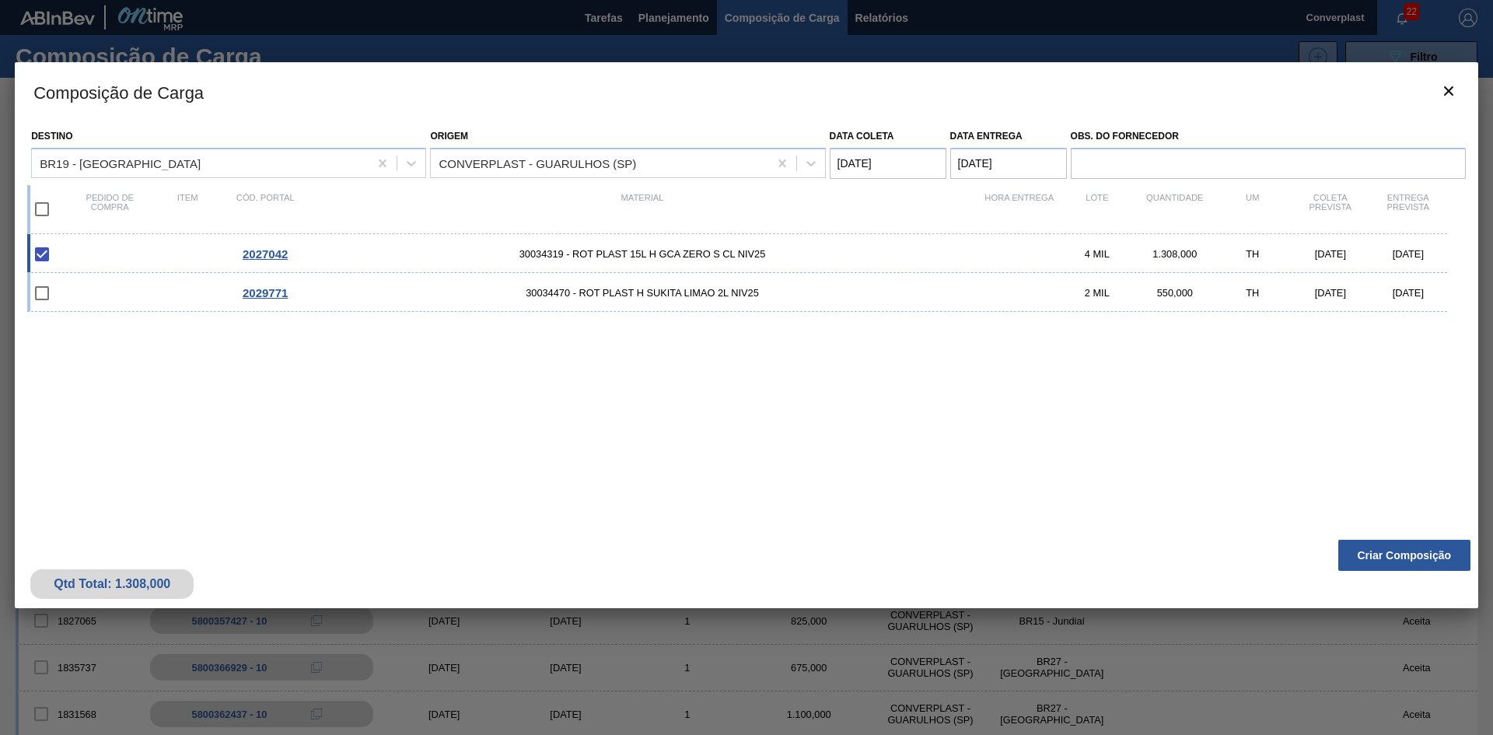
click at [1405, 544] on button "Criar Composição" at bounding box center [1404, 555] width 132 height 31
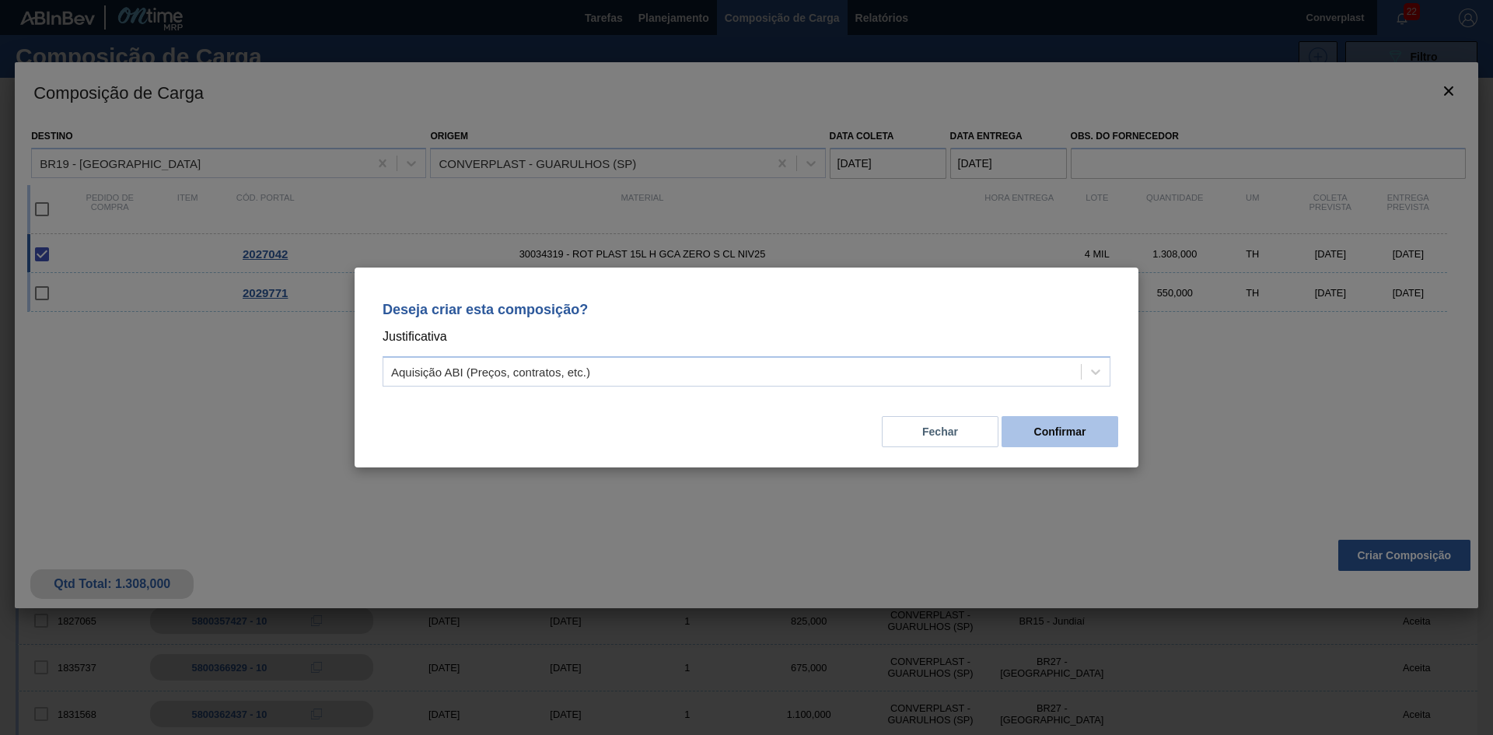
click at [1036, 430] on button "Confirmar" at bounding box center [1060, 431] width 117 height 31
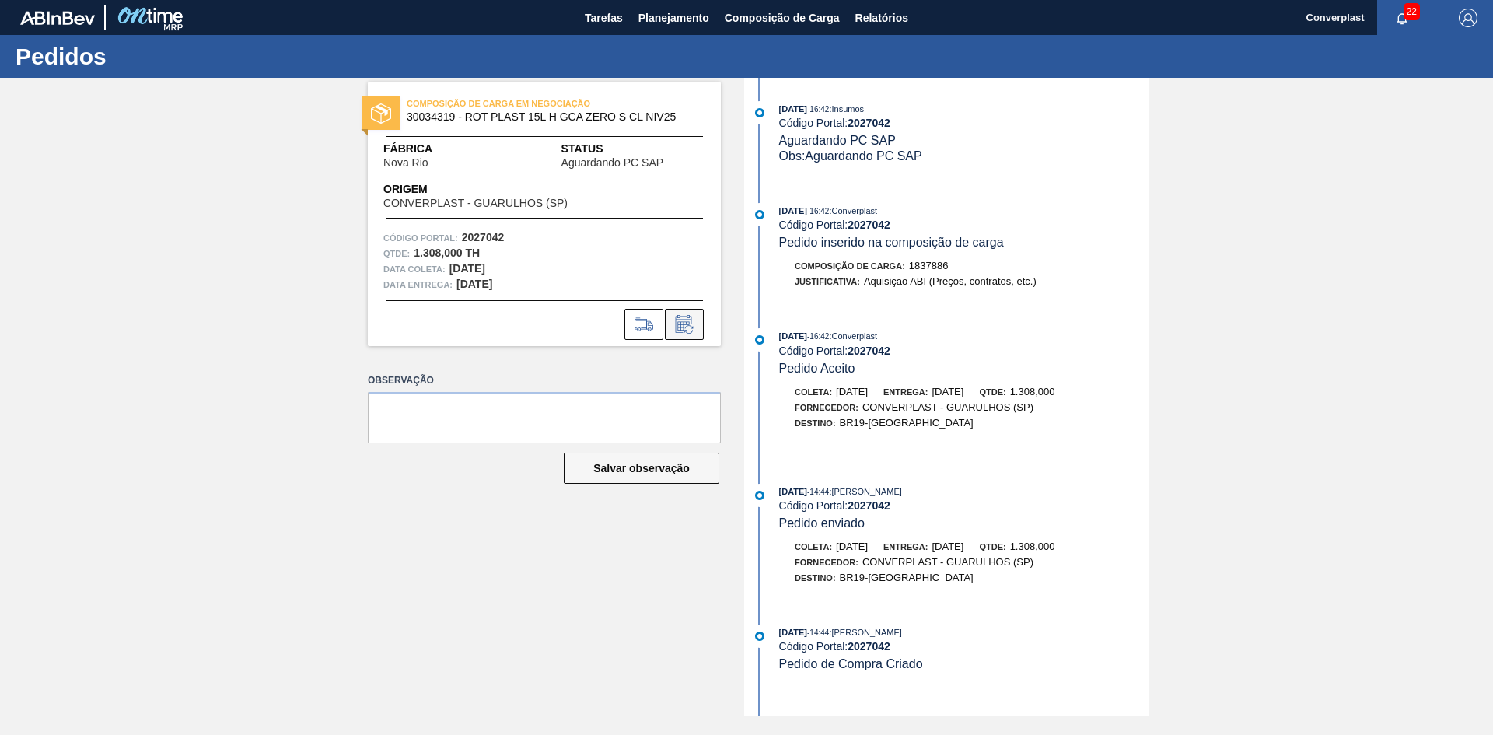
click at [684, 332] on icon at bounding box center [684, 324] width 25 height 19
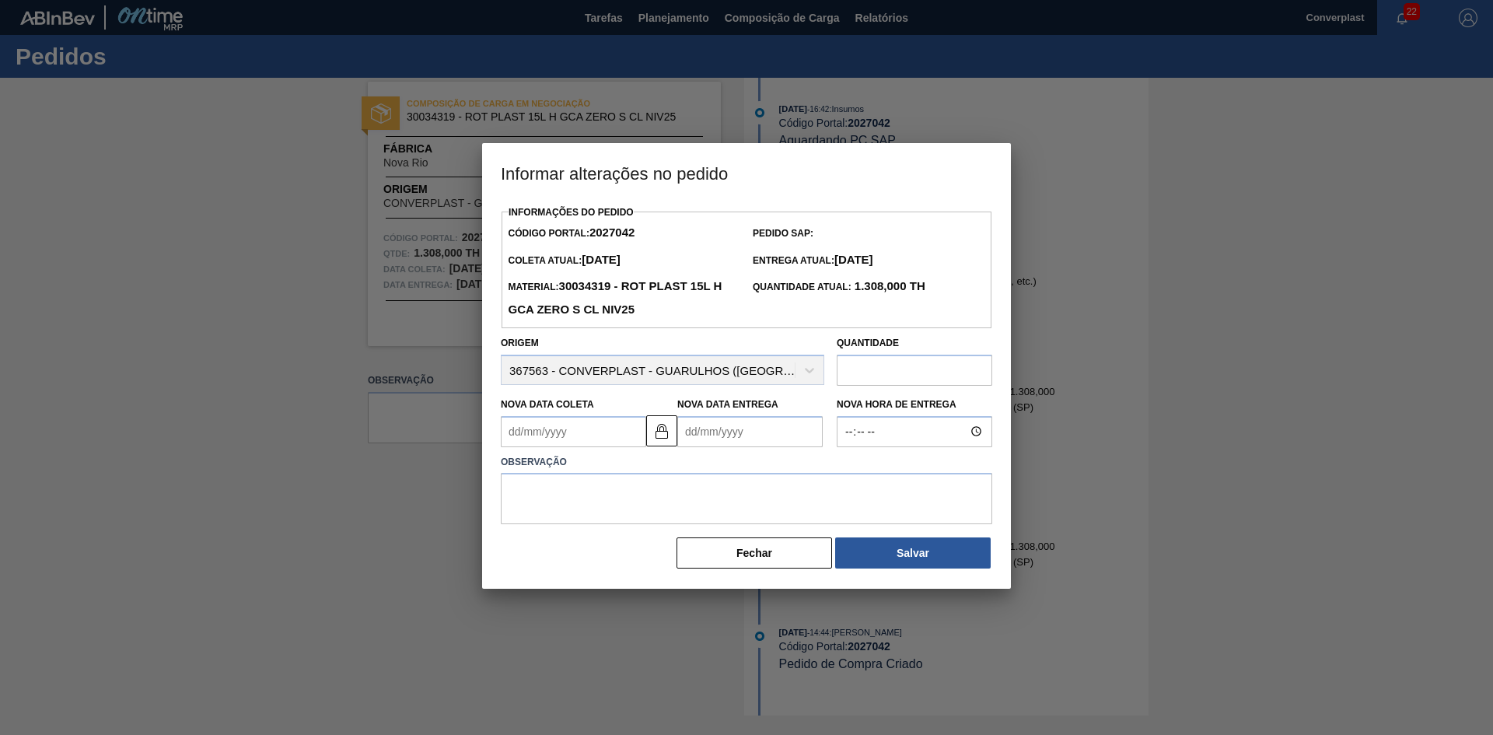
click at [567, 425] on Coleta2027042 "Nova Data Coleta" at bounding box center [573, 431] width 145 height 31
type Coleta2027042 "0"
type Entrega2027042 "[DATE]"
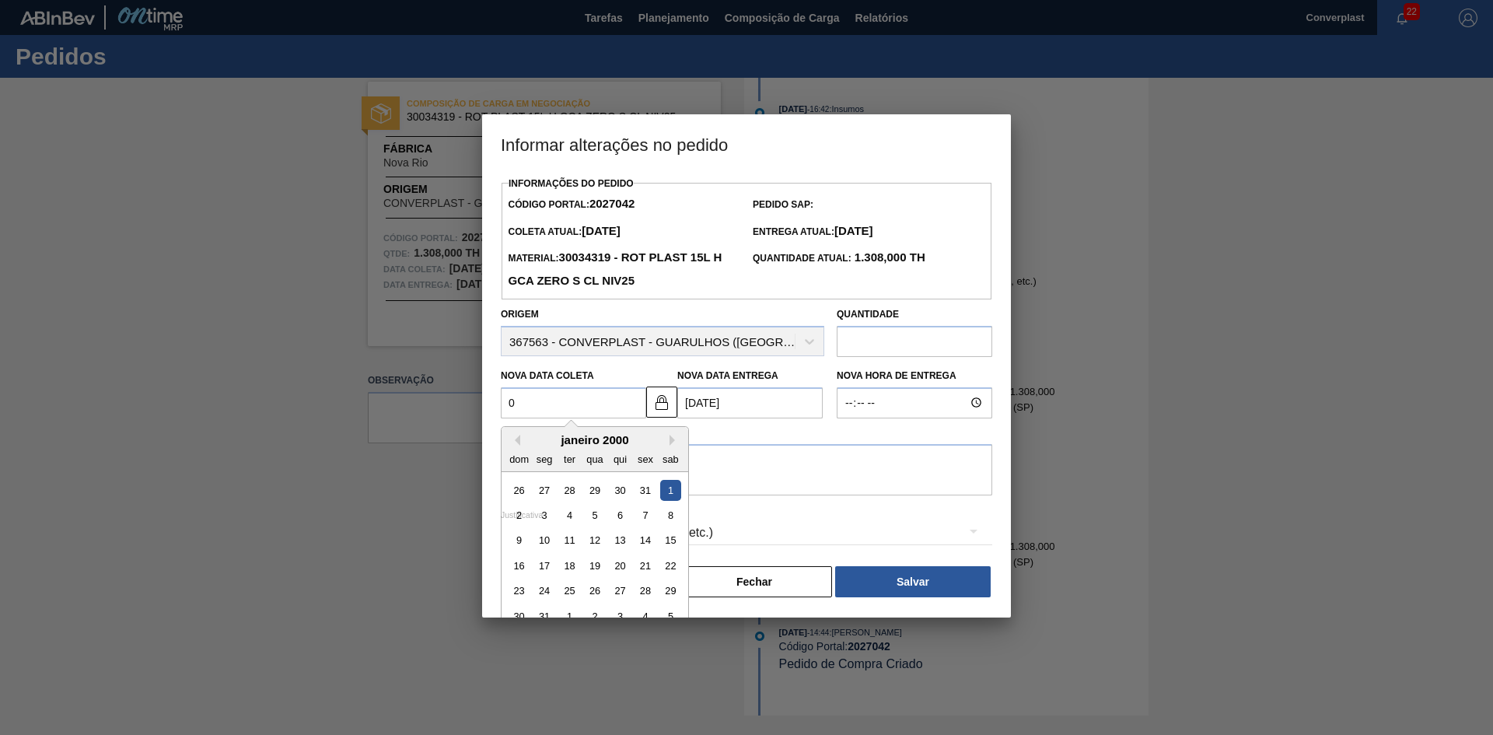
type Coleta2027042 "04"
type Entrega2027042 "[DATE]"
type Coleta2027042 "041"
type Entrega2027042 "[DATE]"
type Coleta2027042 "04108"
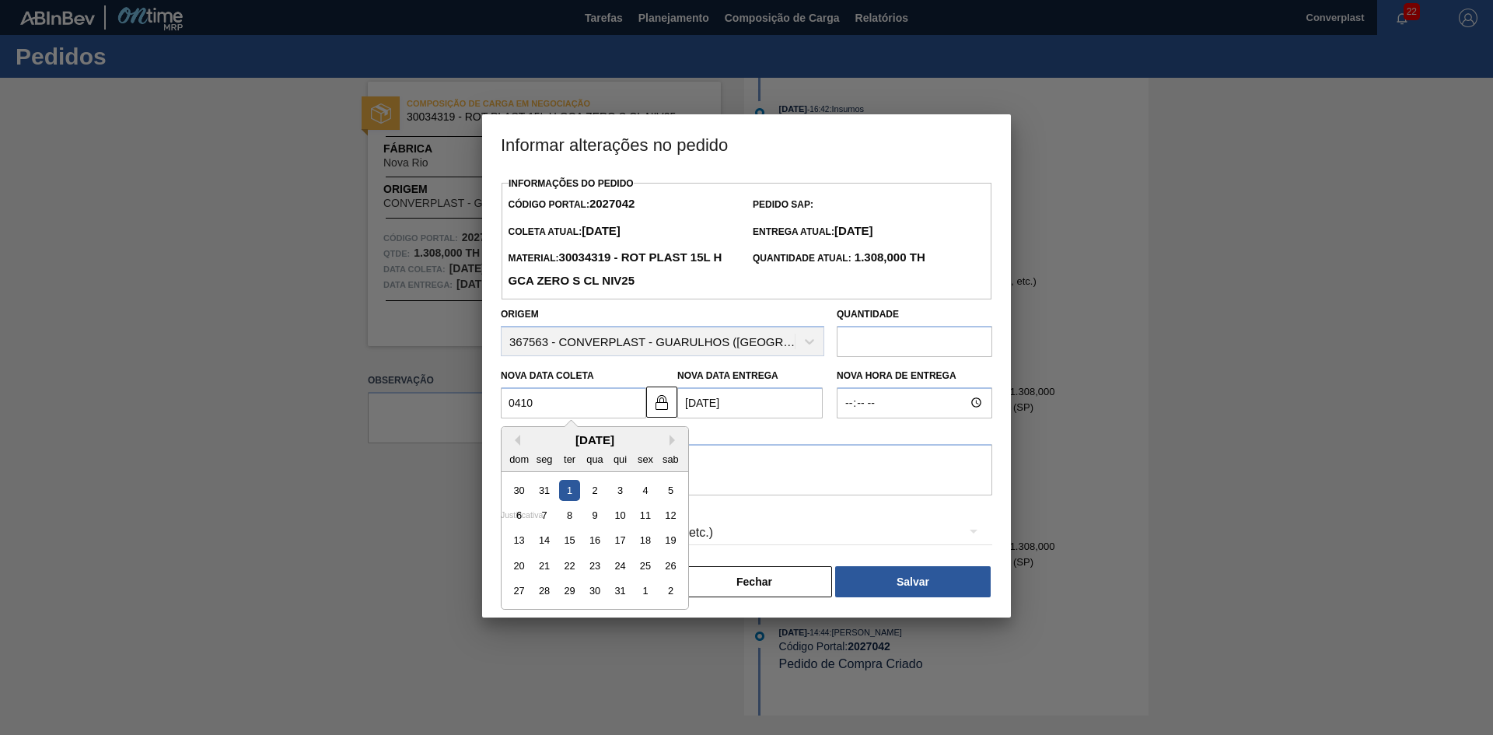
type Entrega2027042 "03/01/4108"
type Coleta2027042 "04102"
type Entrega2027042 "03/01/4102"
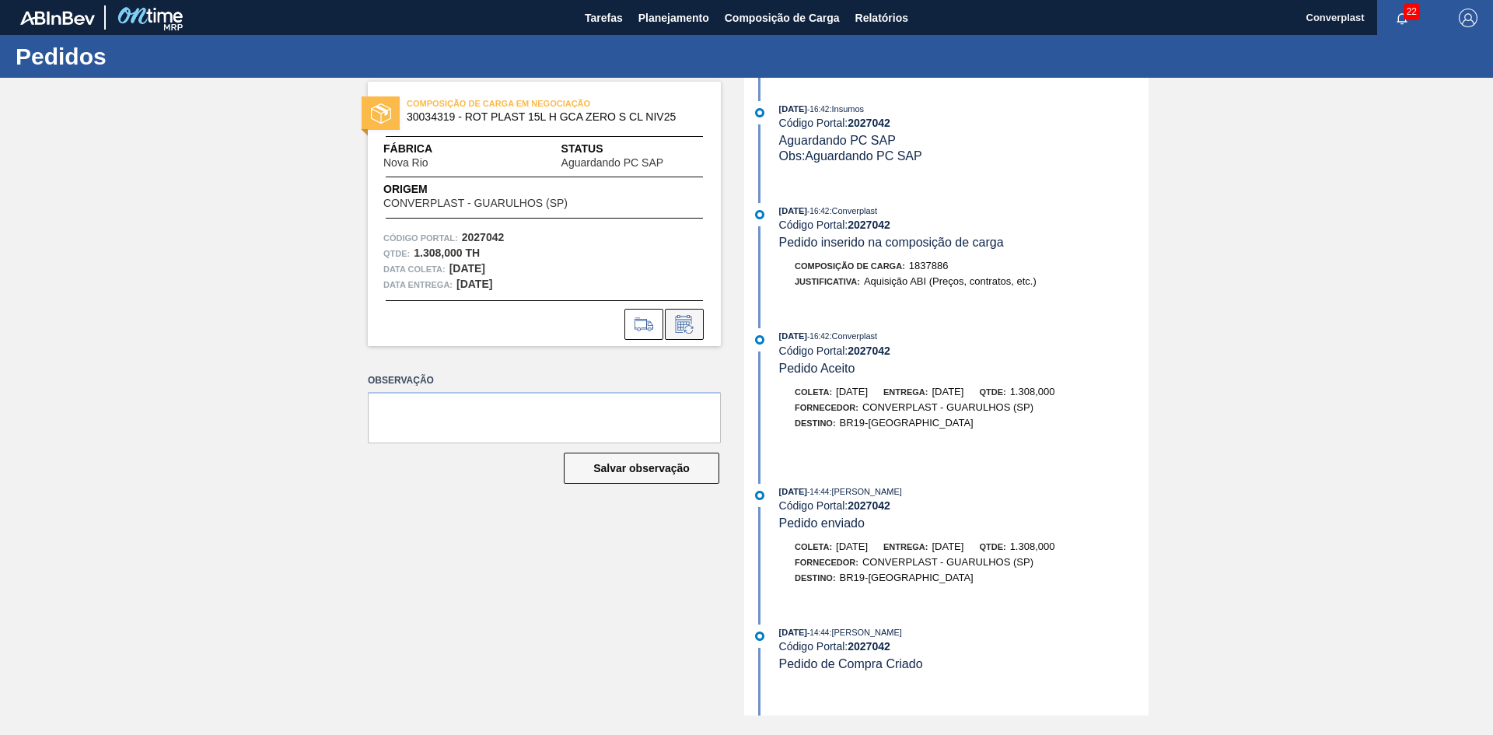
click at [684, 333] on icon at bounding box center [684, 324] width 25 height 19
click at [675, 312] on button at bounding box center [684, 324] width 39 height 31
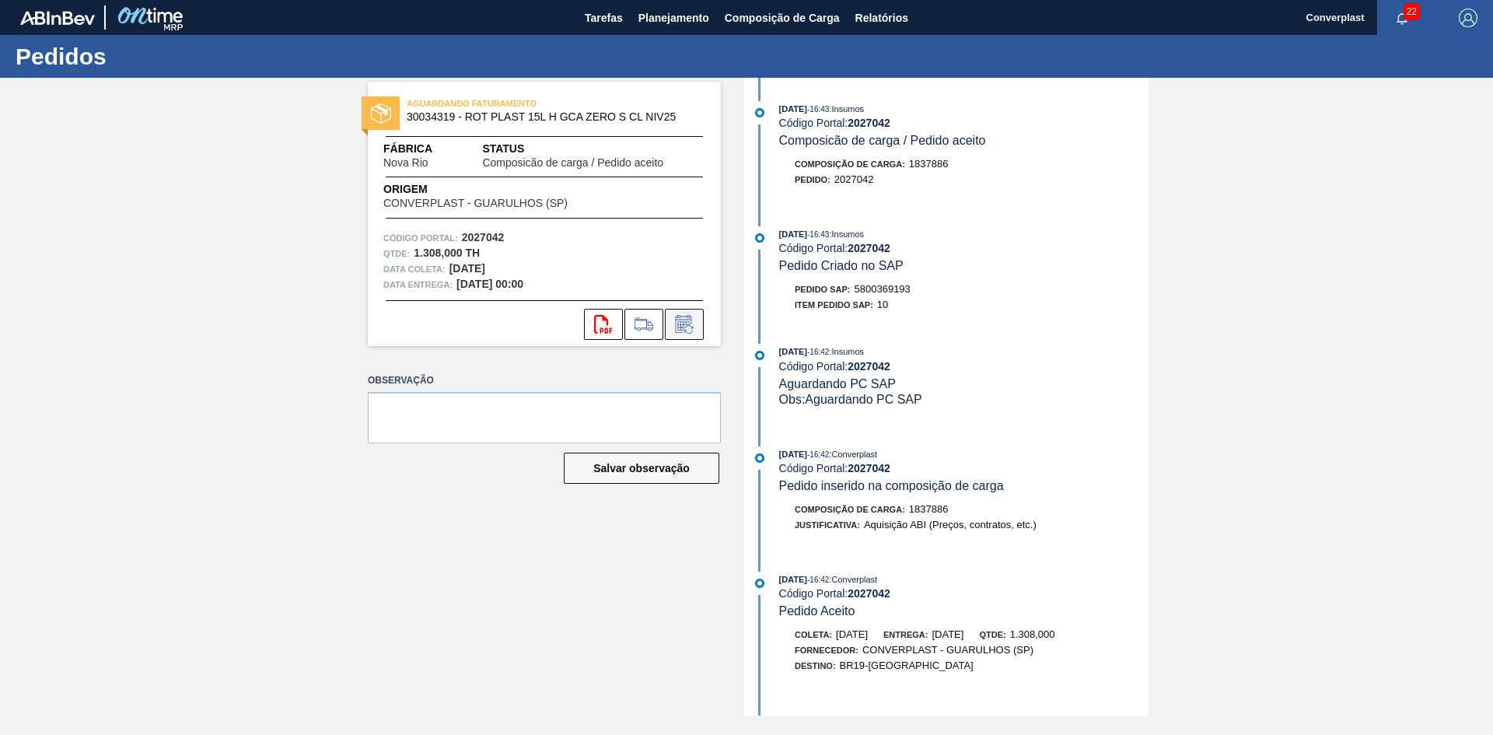
click at [679, 325] on icon at bounding box center [684, 324] width 25 height 19
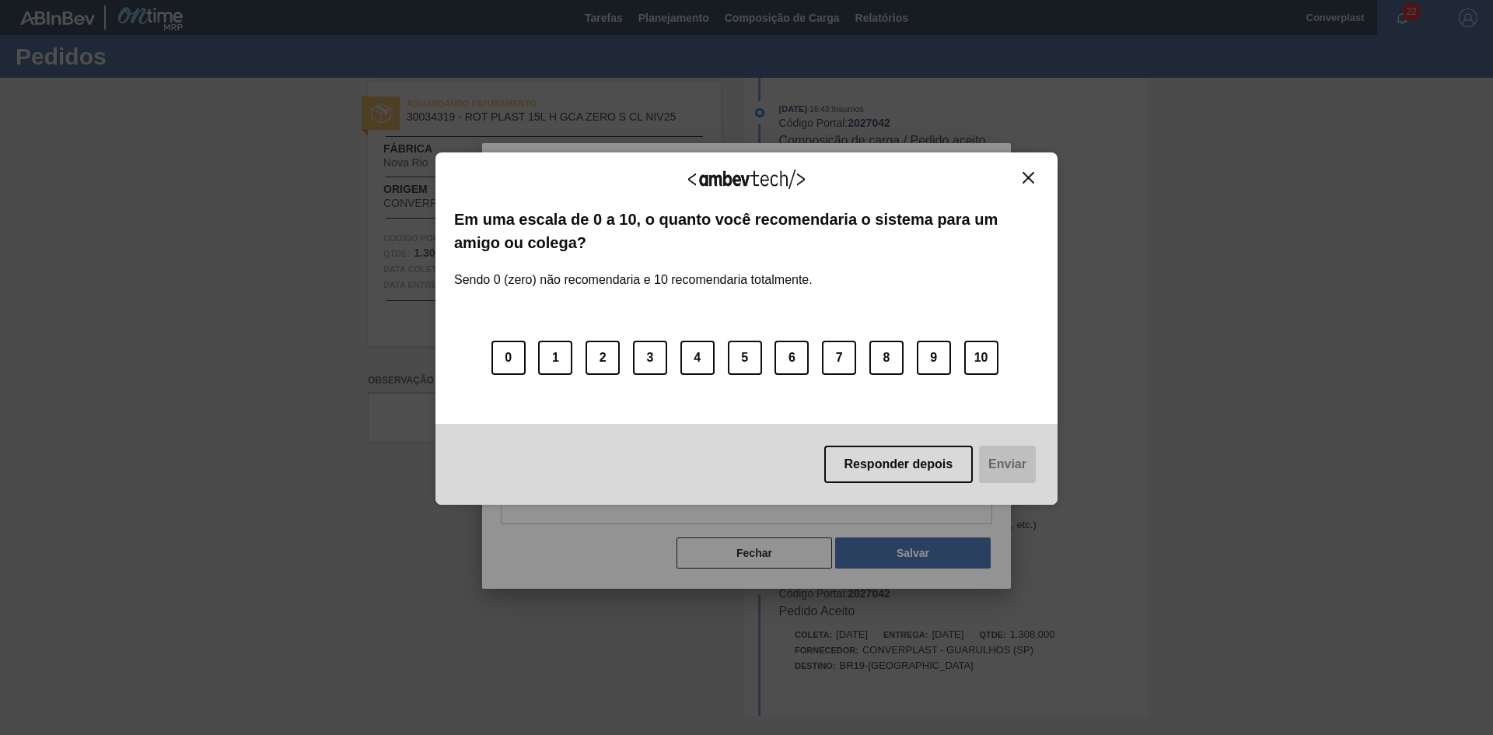
click at [536, 438] on div "Agradecemos seu feedback! Em uma escala de 0 a 10, o quanto você recomendaria o…" at bounding box center [747, 328] width 622 height 353
click at [1035, 176] on button "Close" at bounding box center [1028, 177] width 21 height 13
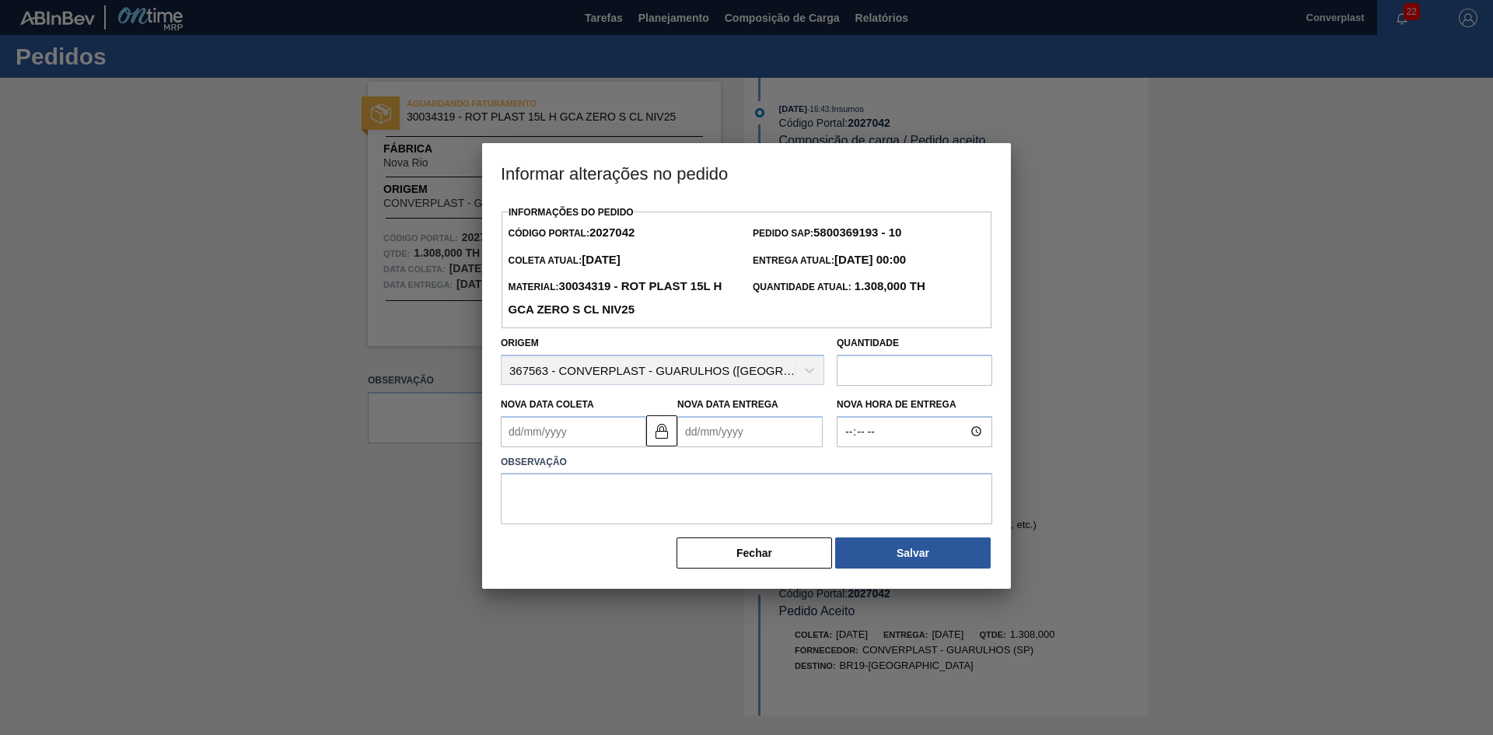
click at [626, 432] on Coleta2027042 "Nova Data Coleta" at bounding box center [573, 431] width 145 height 31
type Coleta2027042 "0"
type Entrega2027042 "[DATE]"
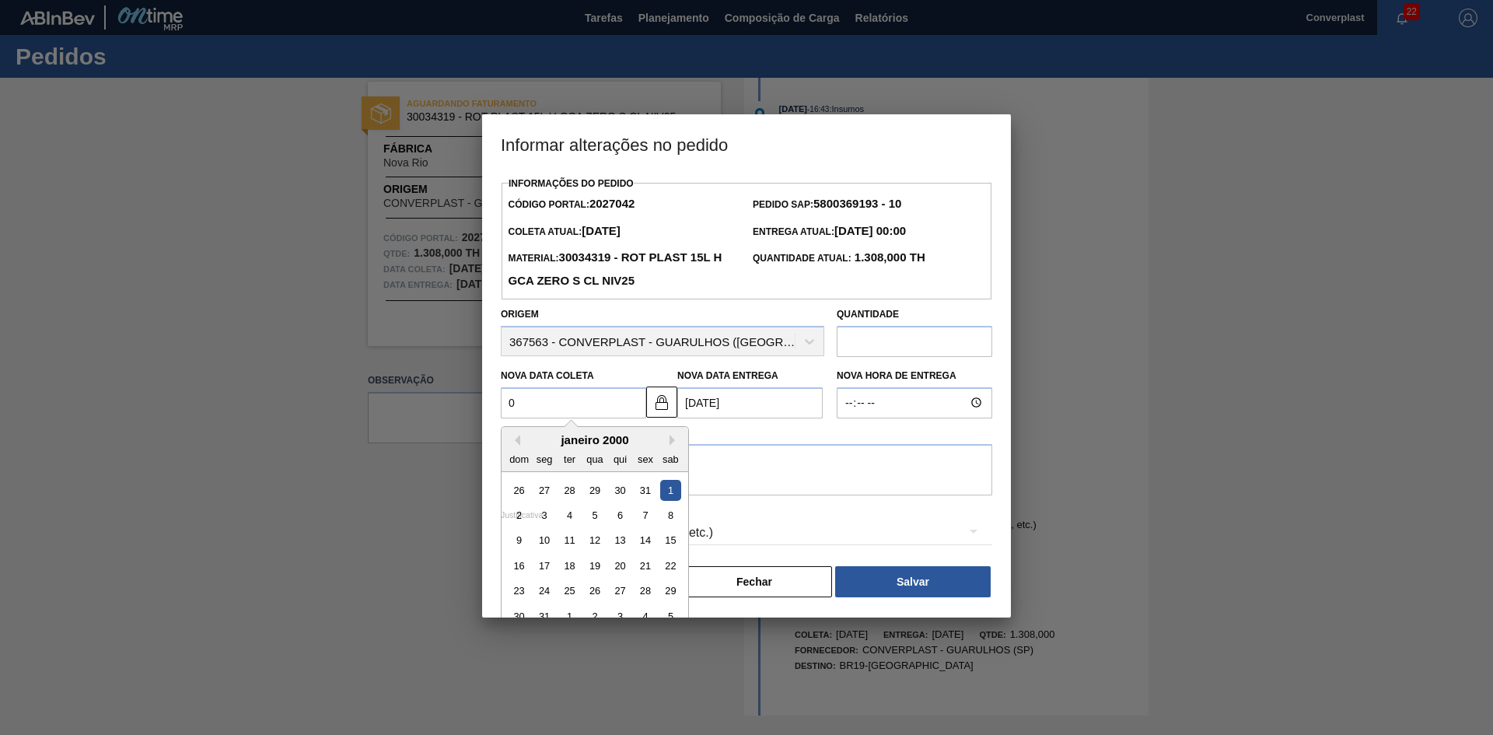
type Coleta2027042 "04"
type Entrega2027042 "[DATE]"
type Coleta2027042 "04/1"
type Entrega2027042 "[DATE]"
type Coleta2027042 "04/10"
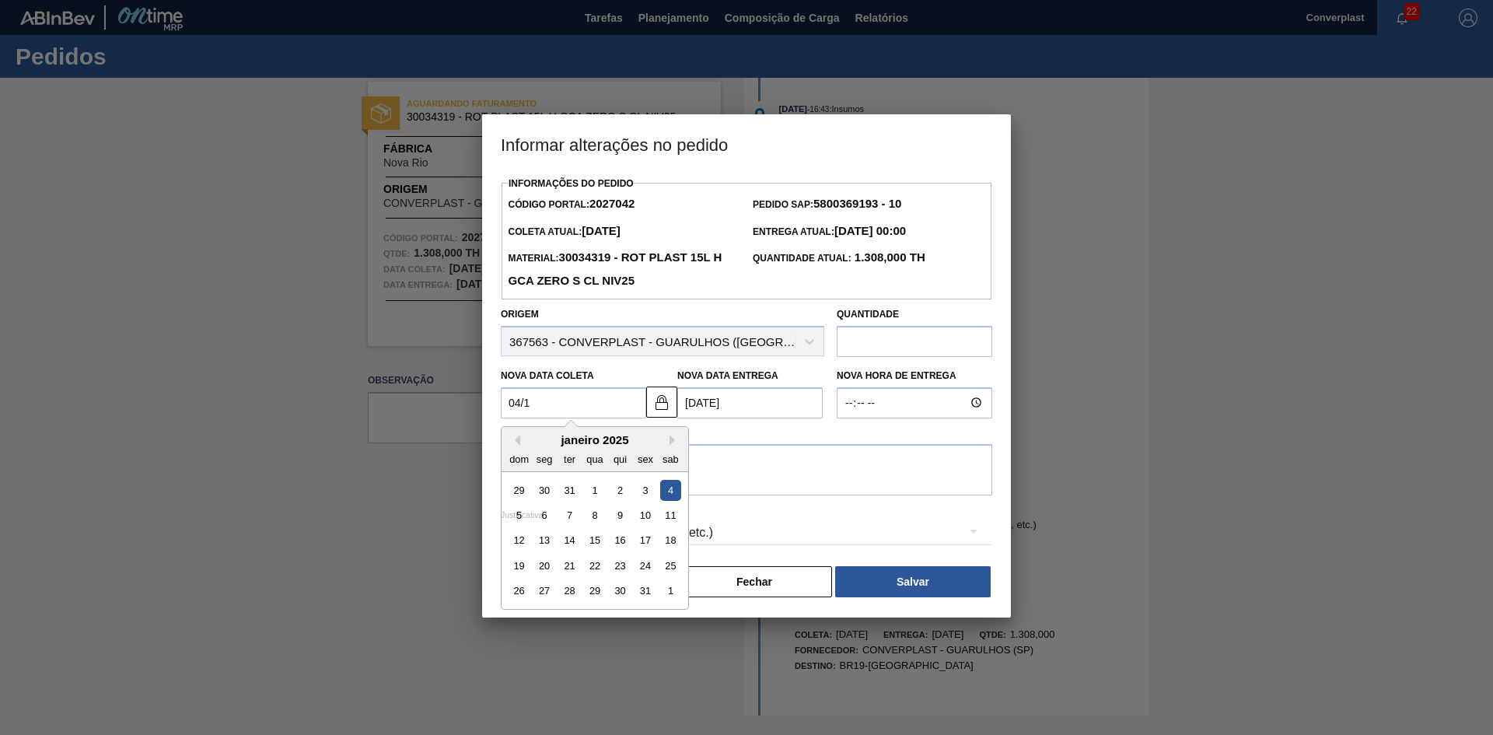
type Entrega2027042 "[DATE]"
type Coleta2027042 "04/10/2"
type Entrega2027042 "12/04/2002"
type Coleta2027042 "04/10/20"
type Entrega2027042 "06/10/2020"
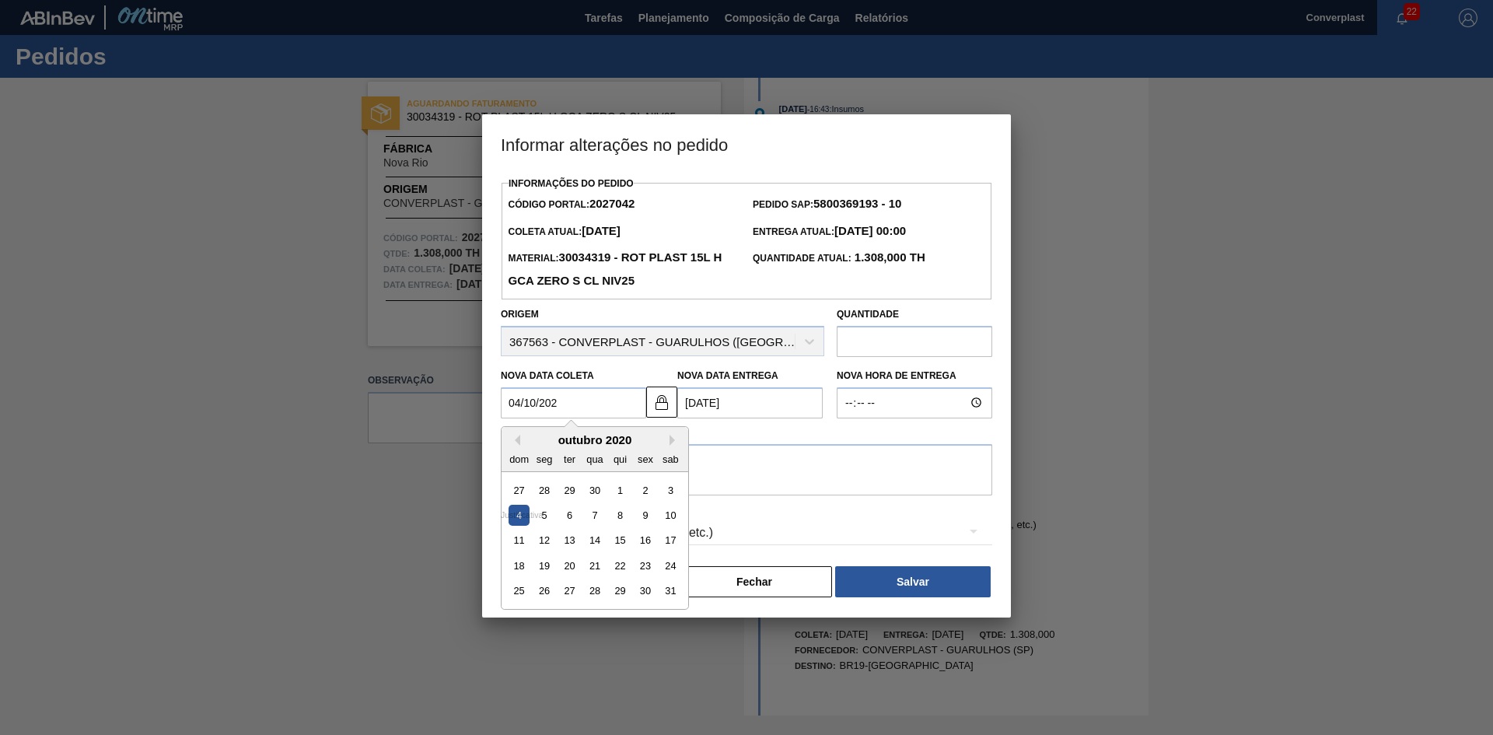
type Coleta2027042 "[DATE]"
type Entrega2027042 "[DATE]"
type Coleta2027042 "[DATE]"
click at [763, 478] on textarea at bounding box center [747, 469] width 492 height 51
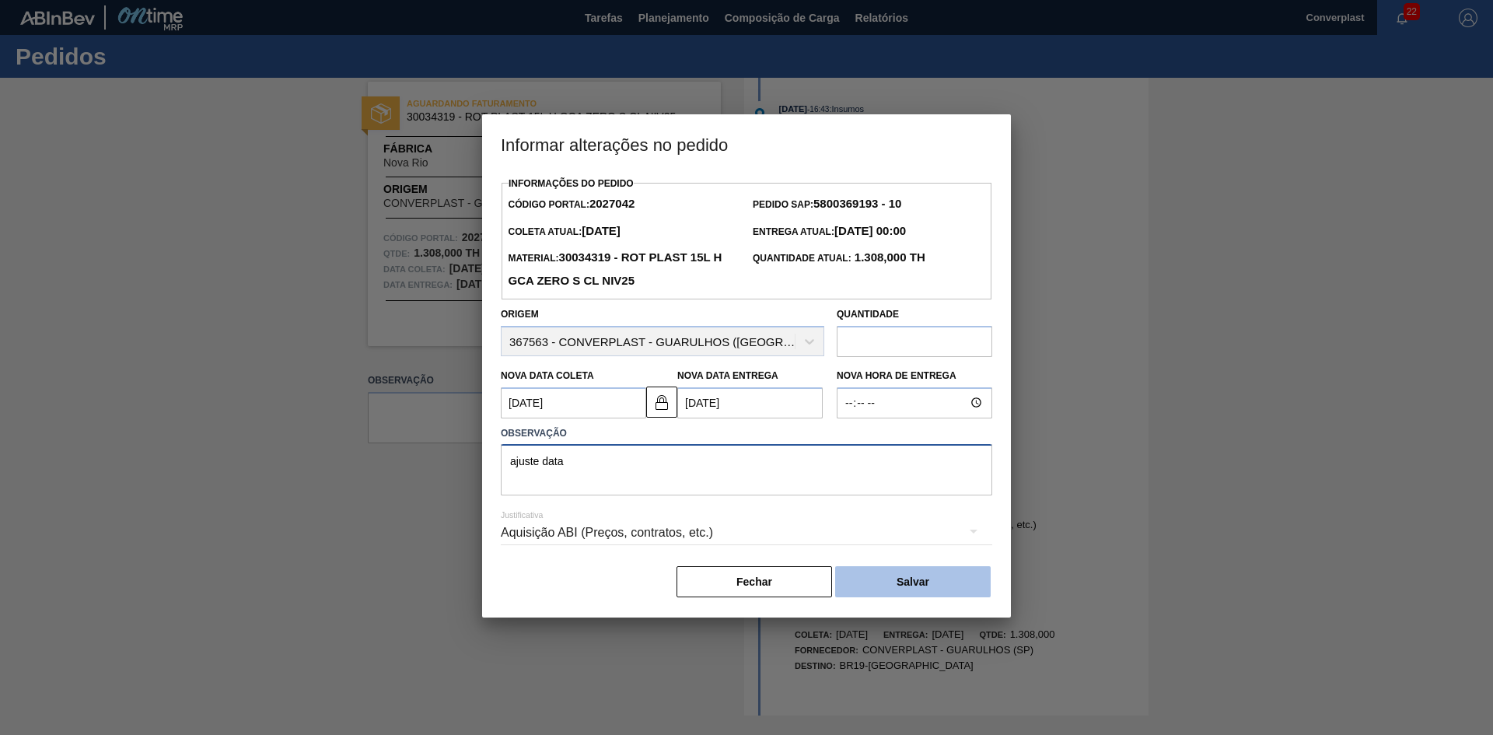
type textarea "ajuste data"
click at [918, 579] on button "Salvar" at bounding box center [913, 581] width 156 height 31
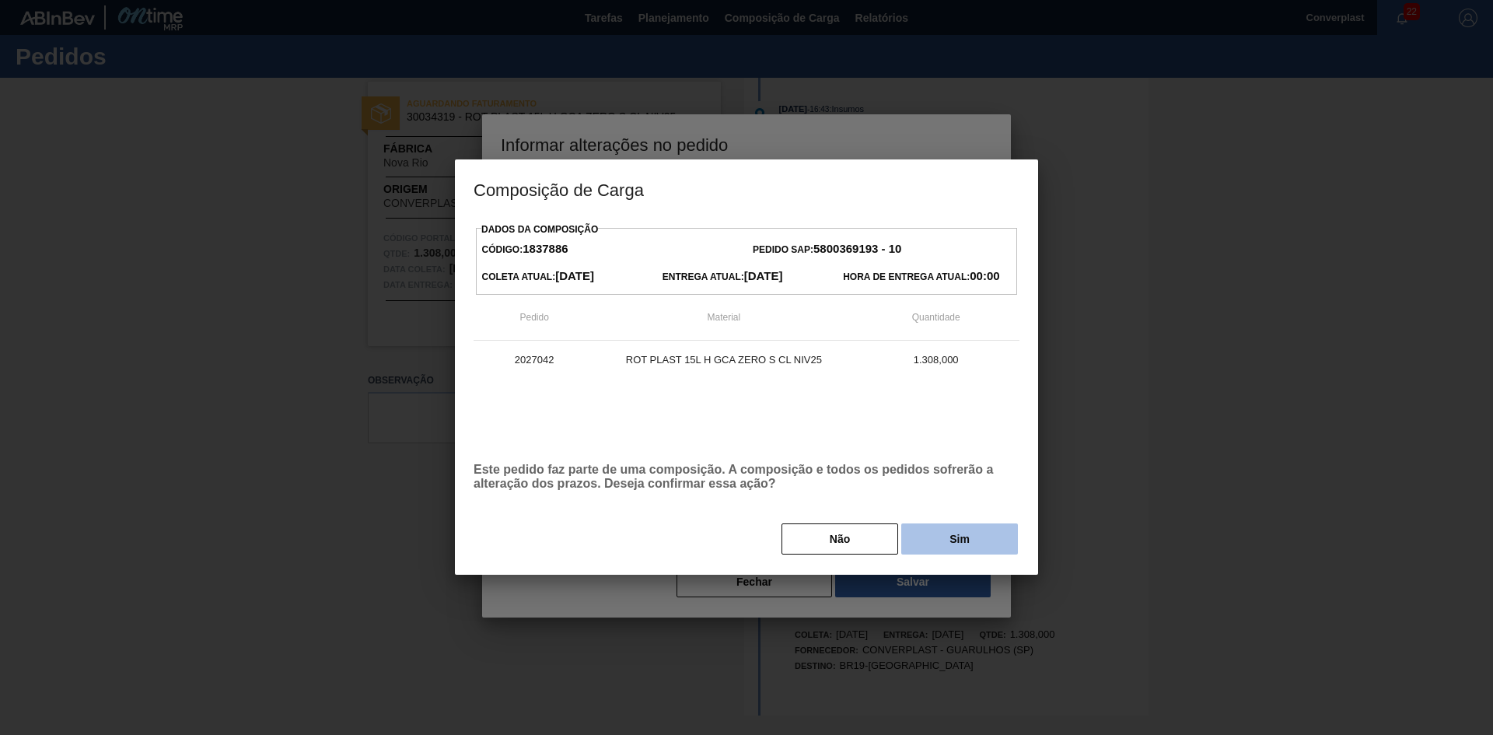
click at [939, 544] on button "Sim" at bounding box center [959, 538] width 117 height 31
